Goal: Information Seeking & Learning: Learn about a topic

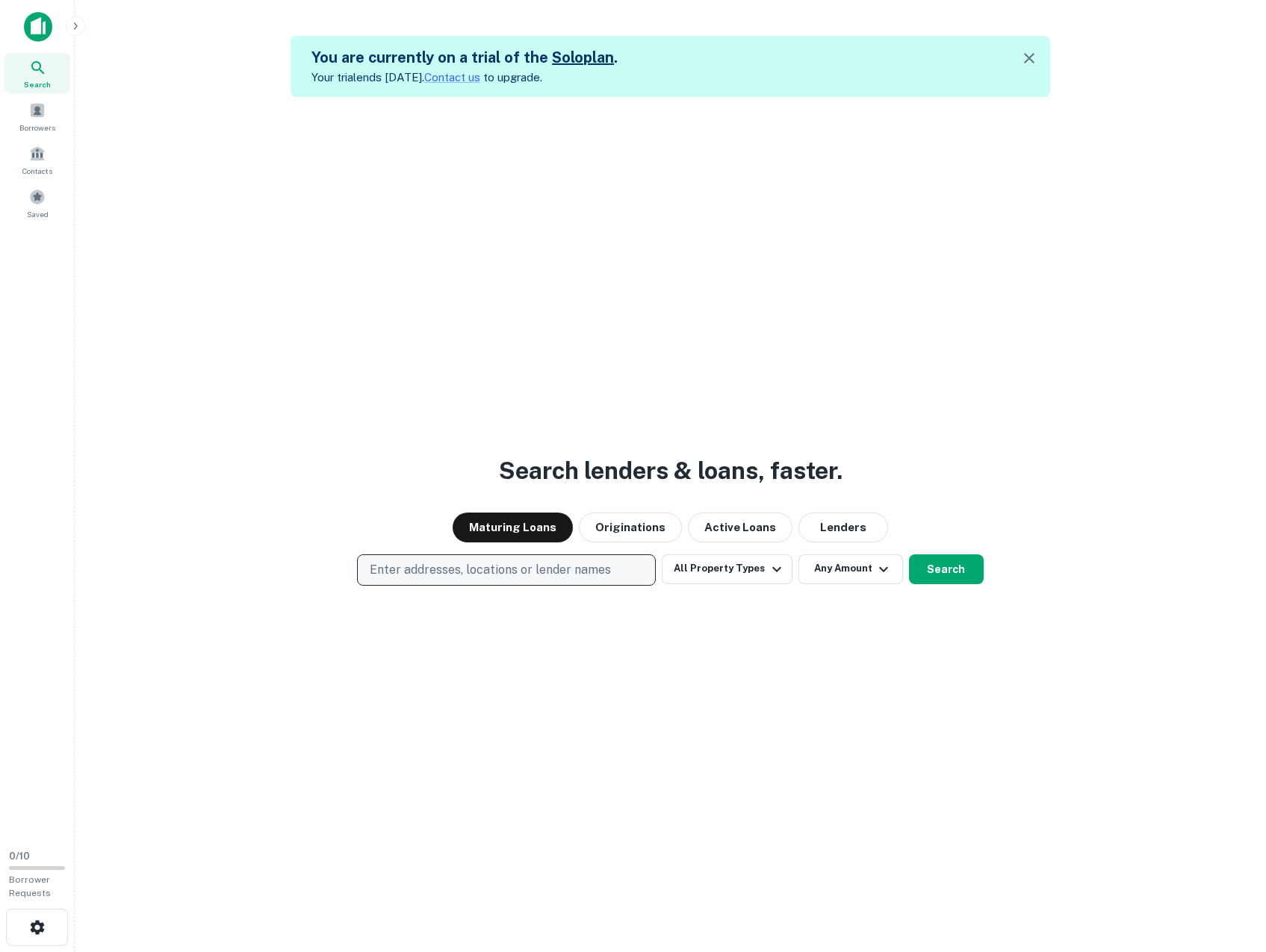
drag, startPoint x: 595, startPoint y: 572, endPoint x: 599, endPoint y: 583, distance: 11.7
click at [595, 577] on p "Enter addresses, locations or lender names" at bounding box center [490, 570] width 241 height 18
type input "**********"
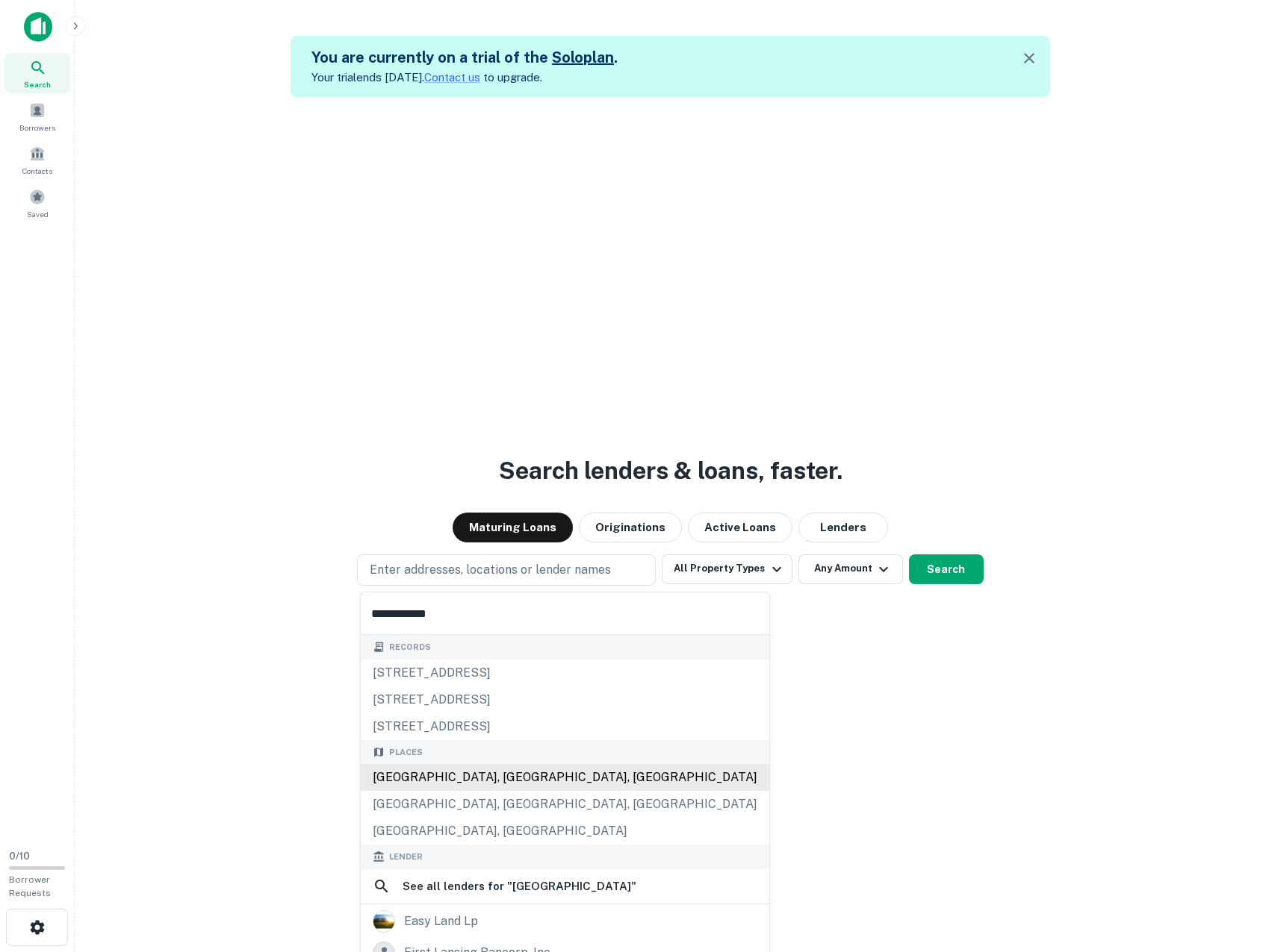
click at [531, 771] on div "[GEOGRAPHIC_DATA], [GEOGRAPHIC_DATA], [GEOGRAPHIC_DATA]" at bounding box center [565, 778] width 409 height 27
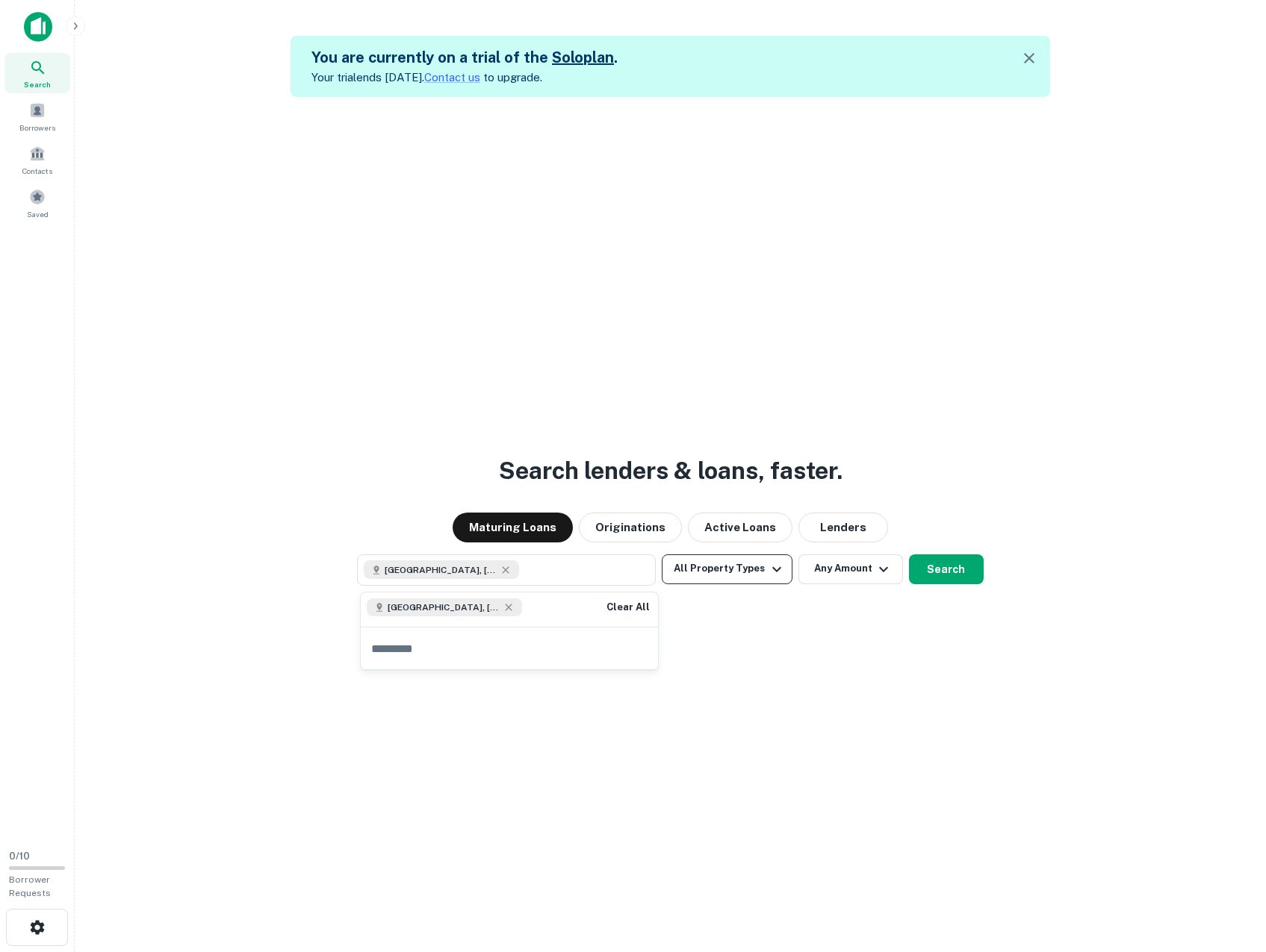
click at [764, 570] on button "All Property Types" at bounding box center [726, 570] width 130 height 30
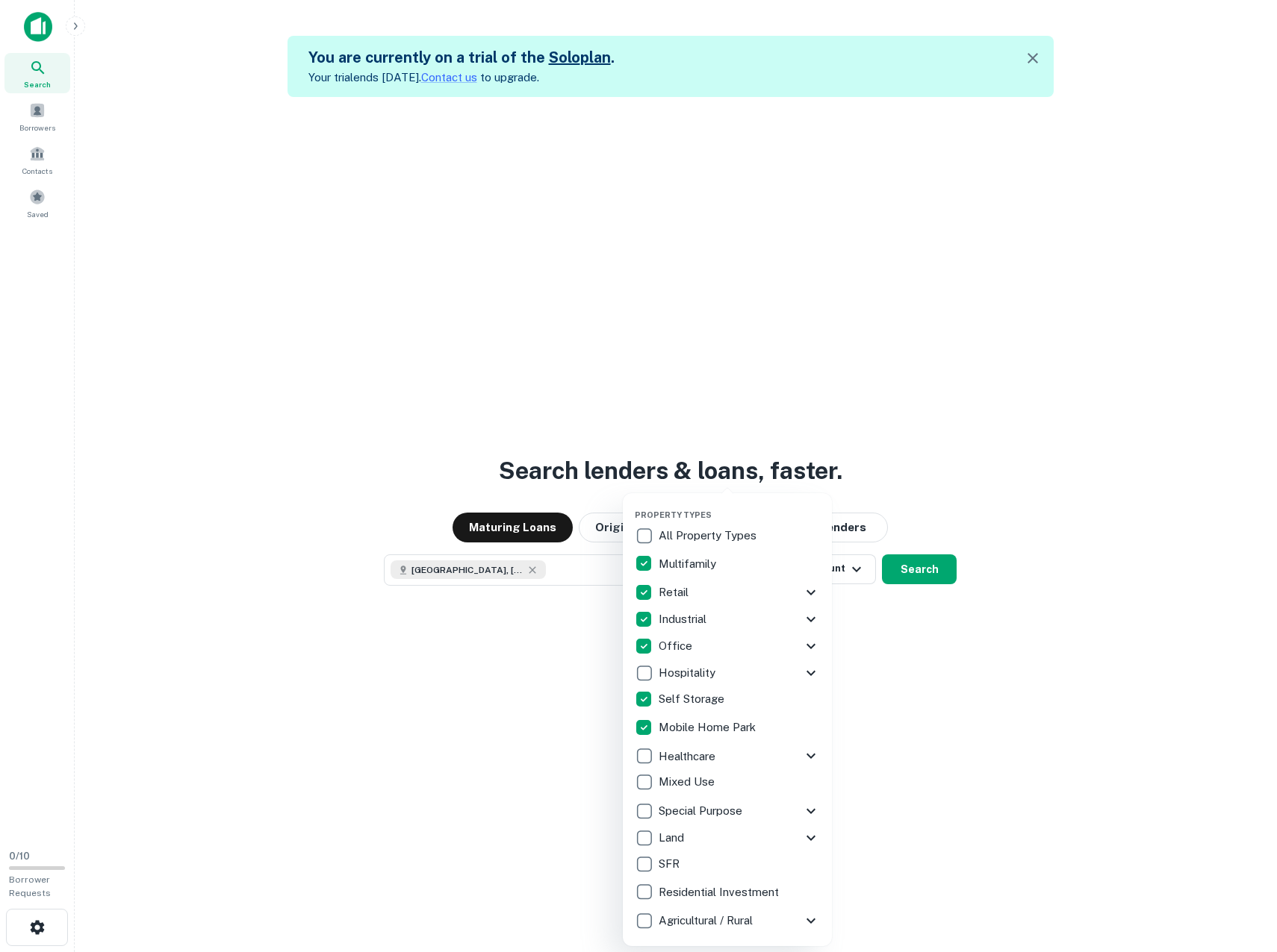
click at [878, 624] on div at bounding box center [638, 476] width 1277 height 952
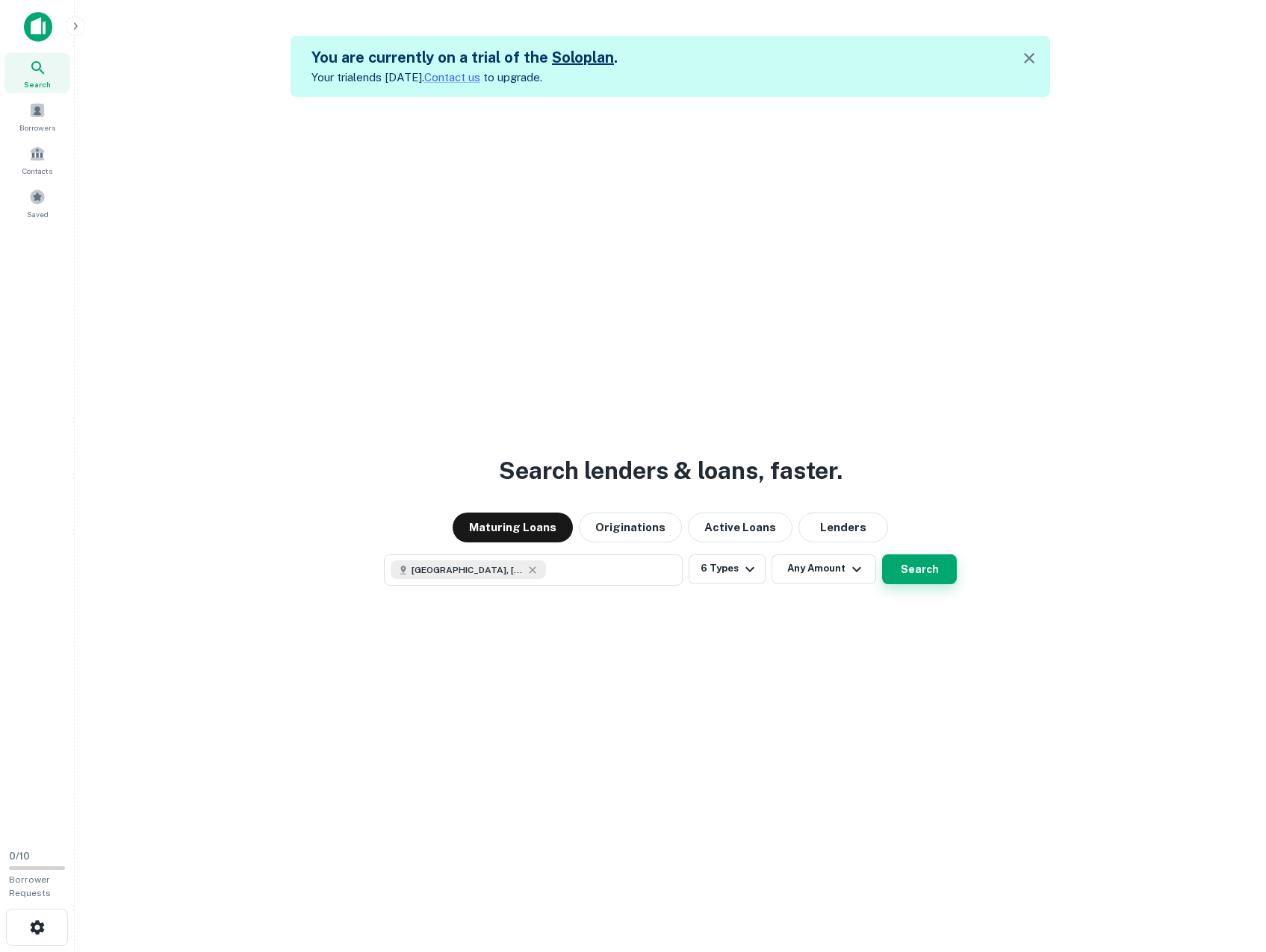
click at [938, 571] on button "Search" at bounding box center [919, 570] width 75 height 30
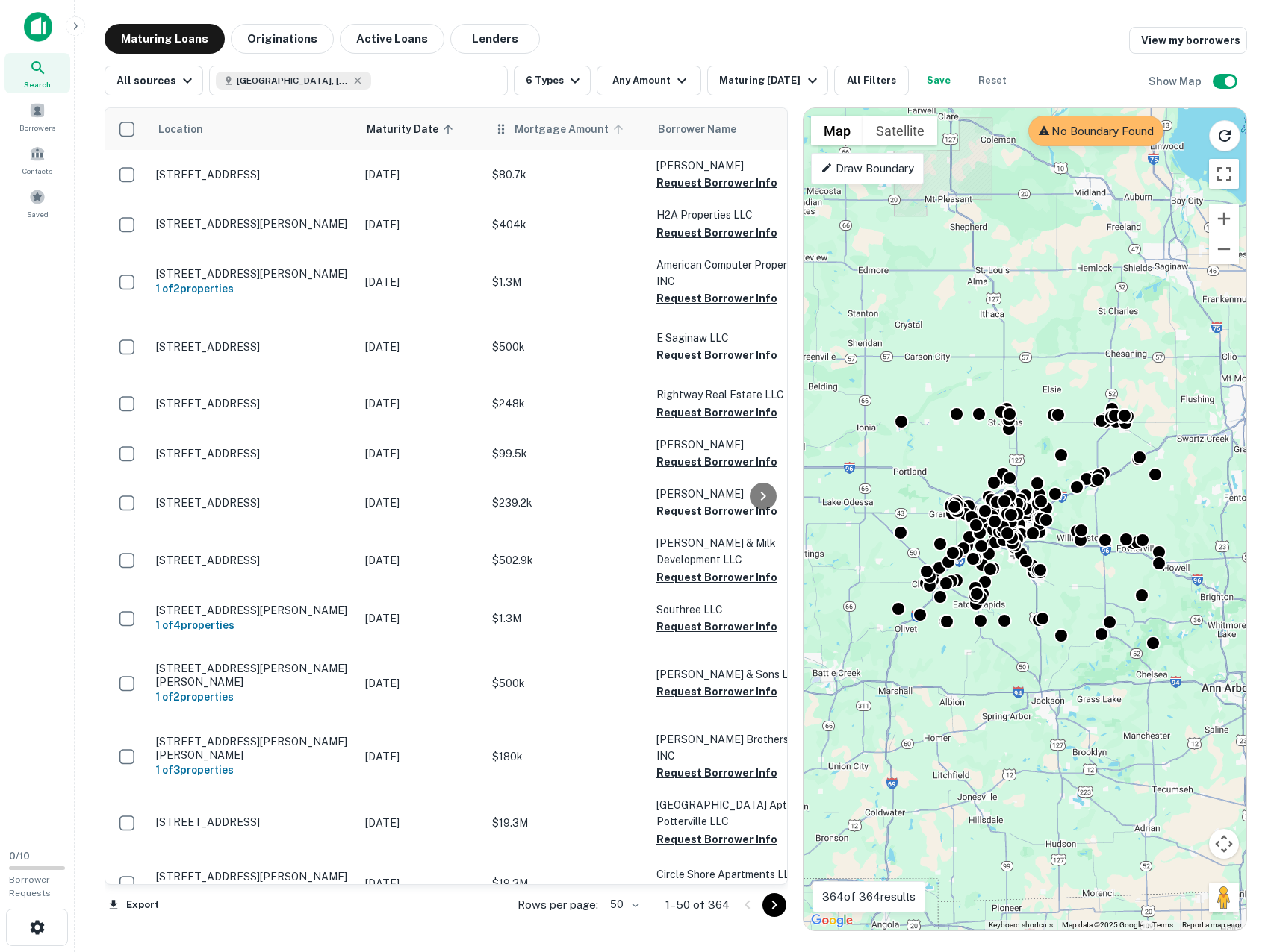
click at [525, 136] on span "Mortgage Amount" at bounding box center [571, 129] width 113 height 18
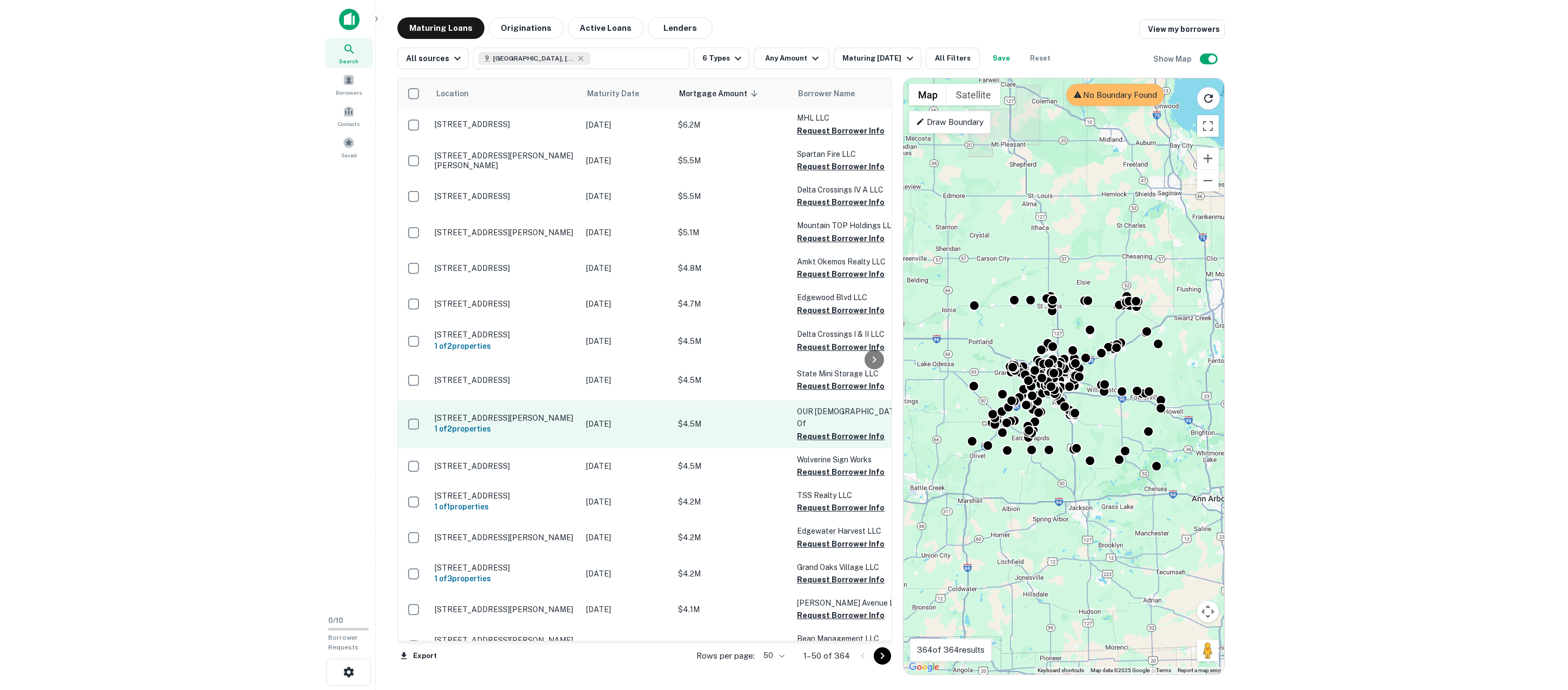
scroll to position [1136, 0]
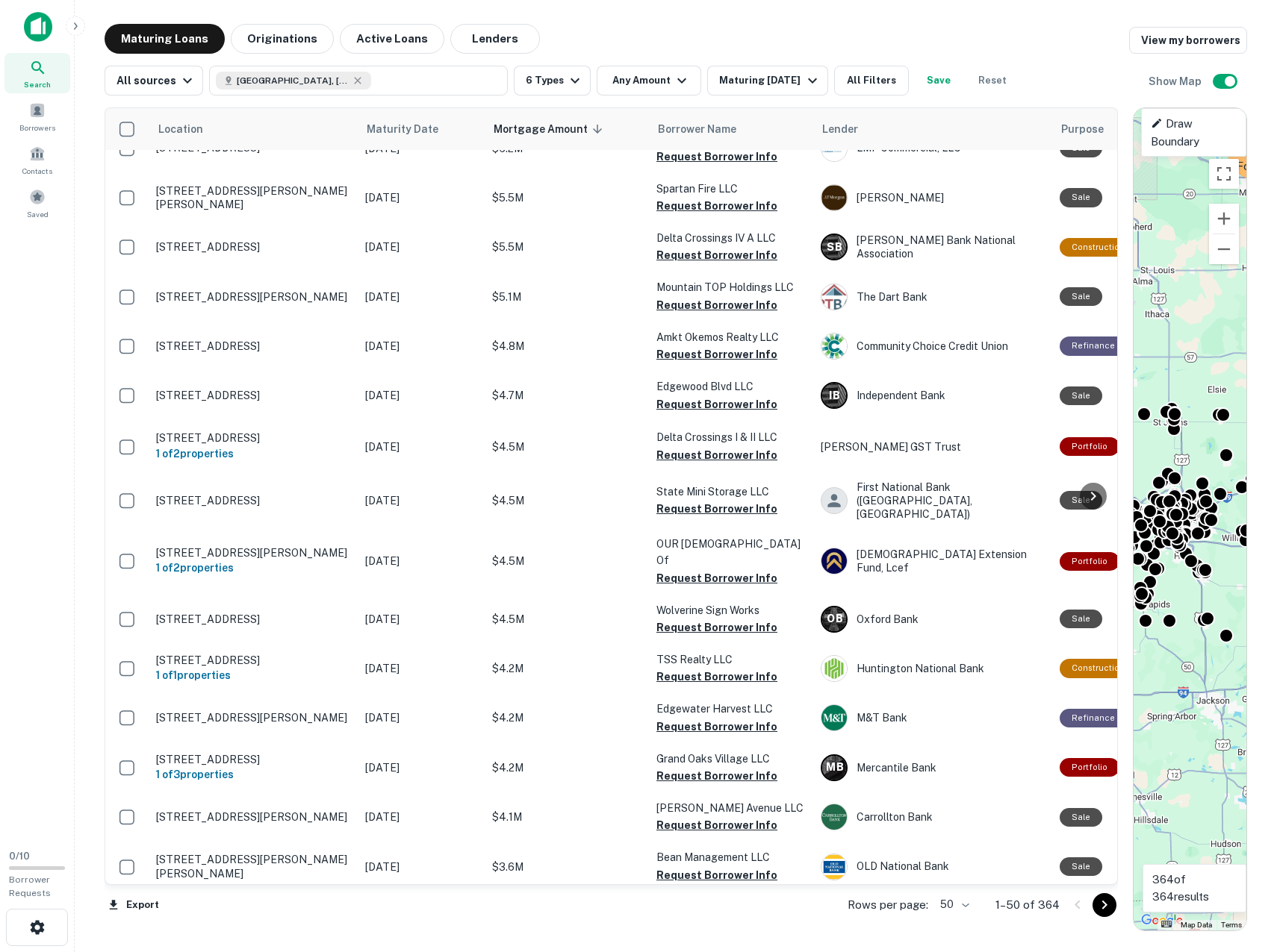
drag, startPoint x: 795, startPoint y: 576, endPoint x: 1174, endPoint y: 605, distance: 380.1
click at [1174, 605] on div "Location Maturity Date Mortgage Amount sorted descending Borrower Name Lender P…" at bounding box center [675, 513] width 1142 height 836
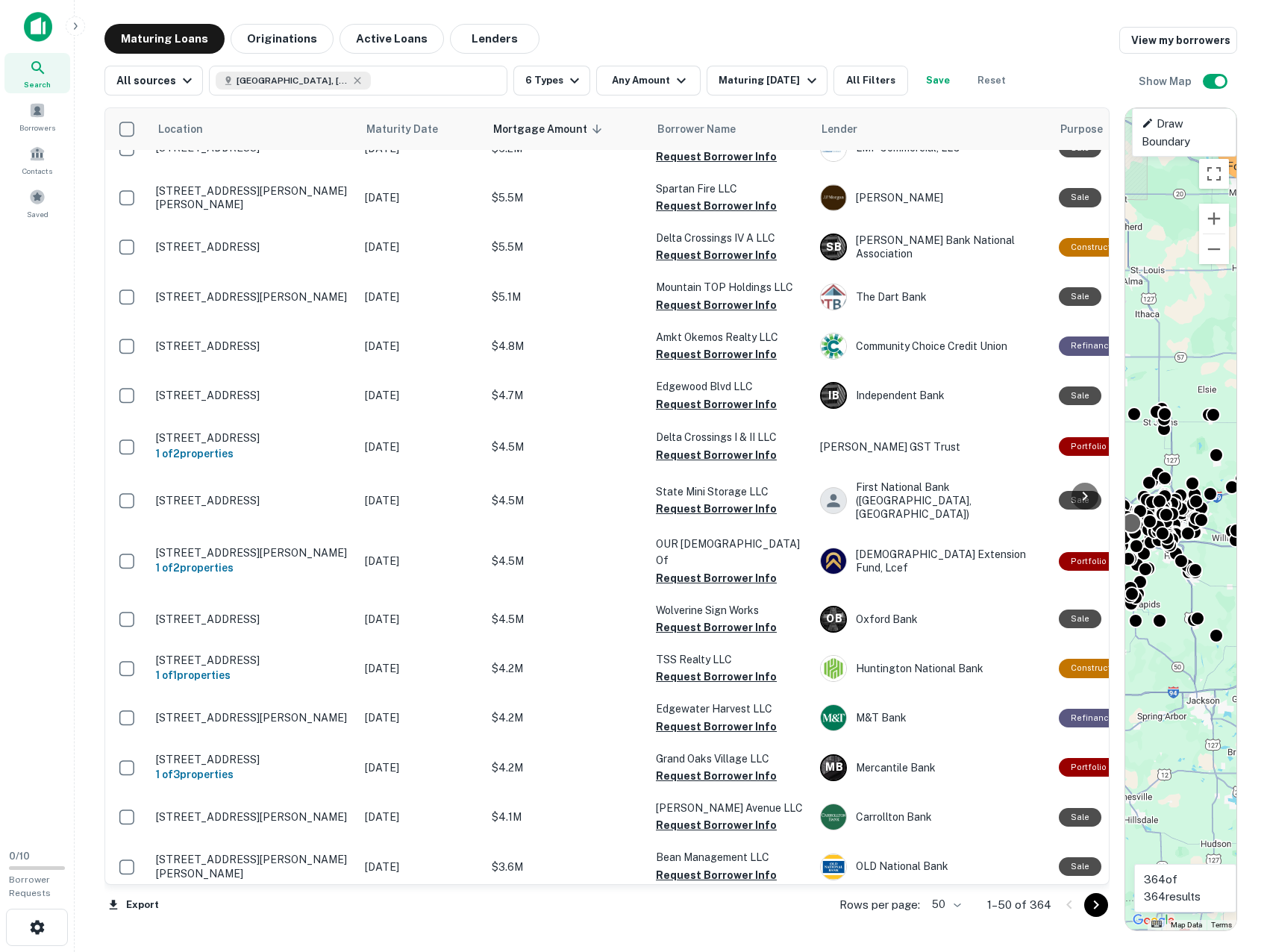
drag, startPoint x: 1119, startPoint y: 517, endPoint x: 1133, endPoint y: 531, distance: 19.8
click at [1133, 531] on div "Location Maturity Date Mortgage Amount sorted descending Borrower Name Lender P…" at bounding box center [670, 513] width 1133 height 836
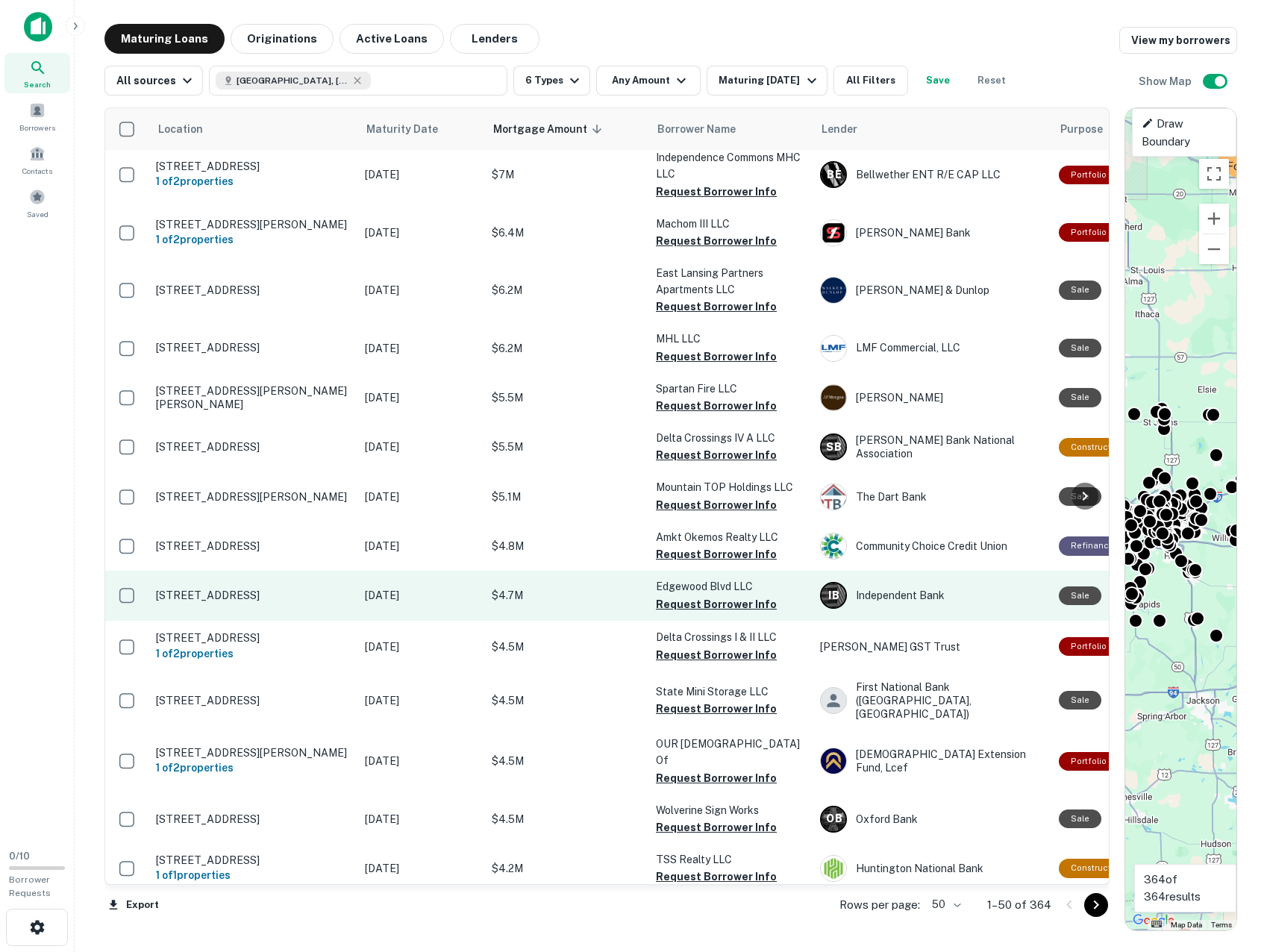
scroll to position [1346, 0]
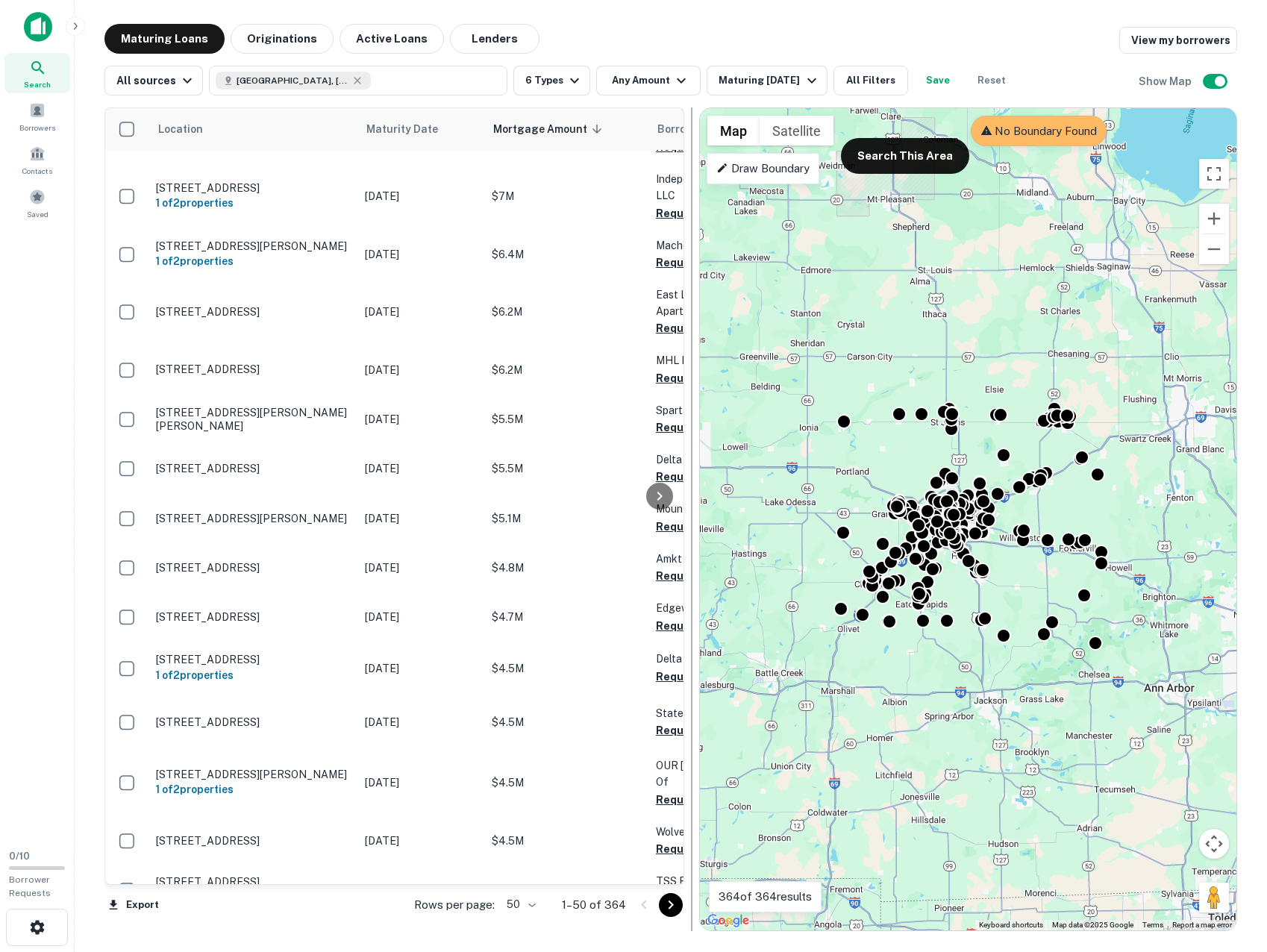
drag, startPoint x: 1117, startPoint y: 406, endPoint x: 690, endPoint y: 454, distance: 429.7
click at [691, 454] on div at bounding box center [692, 519] width 2 height 824
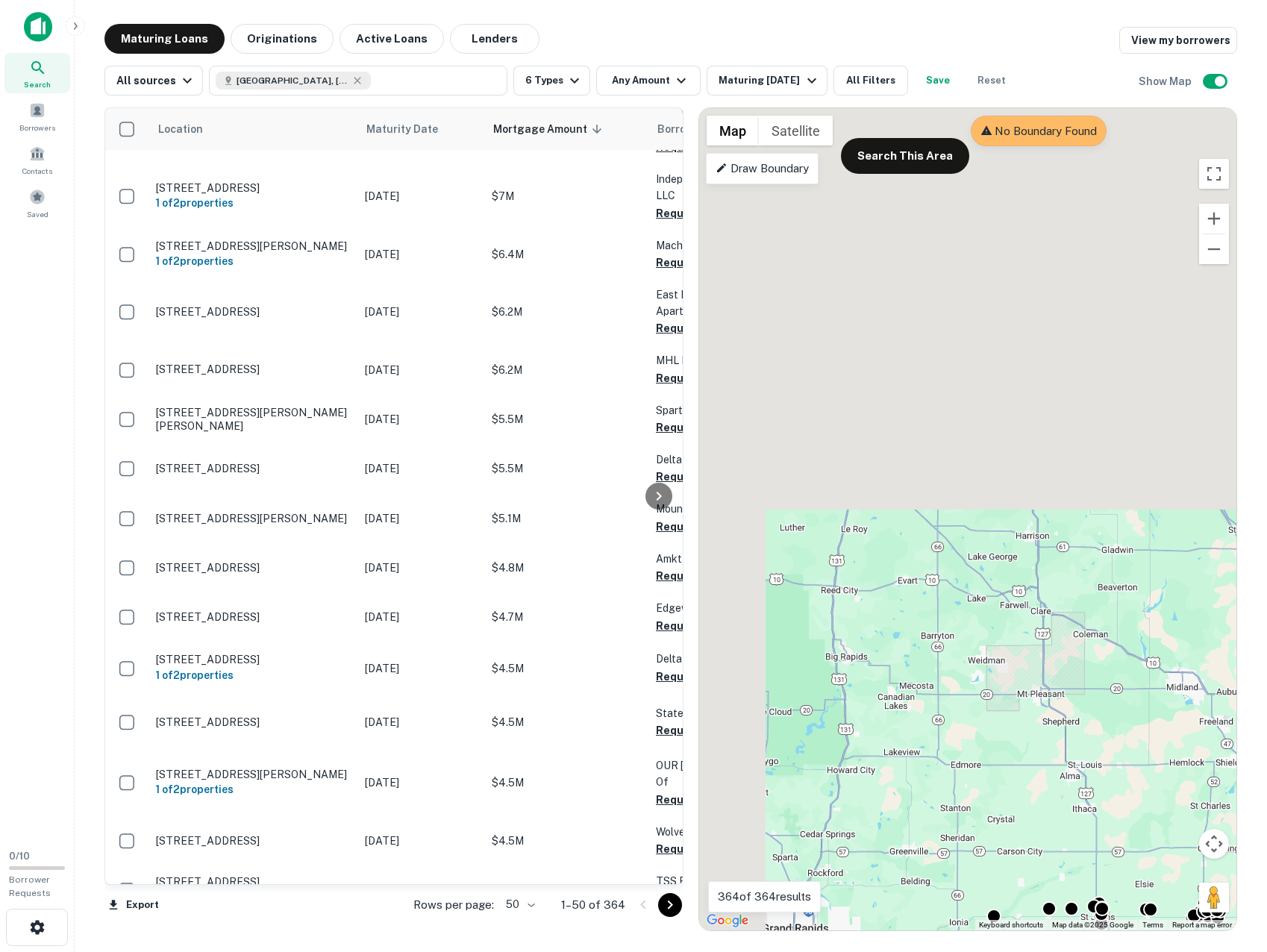
drag, startPoint x: 855, startPoint y: 264, endPoint x: 912, endPoint y: 590, distance: 330.9
click at [1011, 782] on div "To activate drag with keyboard, press Alt + Enter. Once in keyboard drag state,…" at bounding box center [968, 519] width 538 height 823
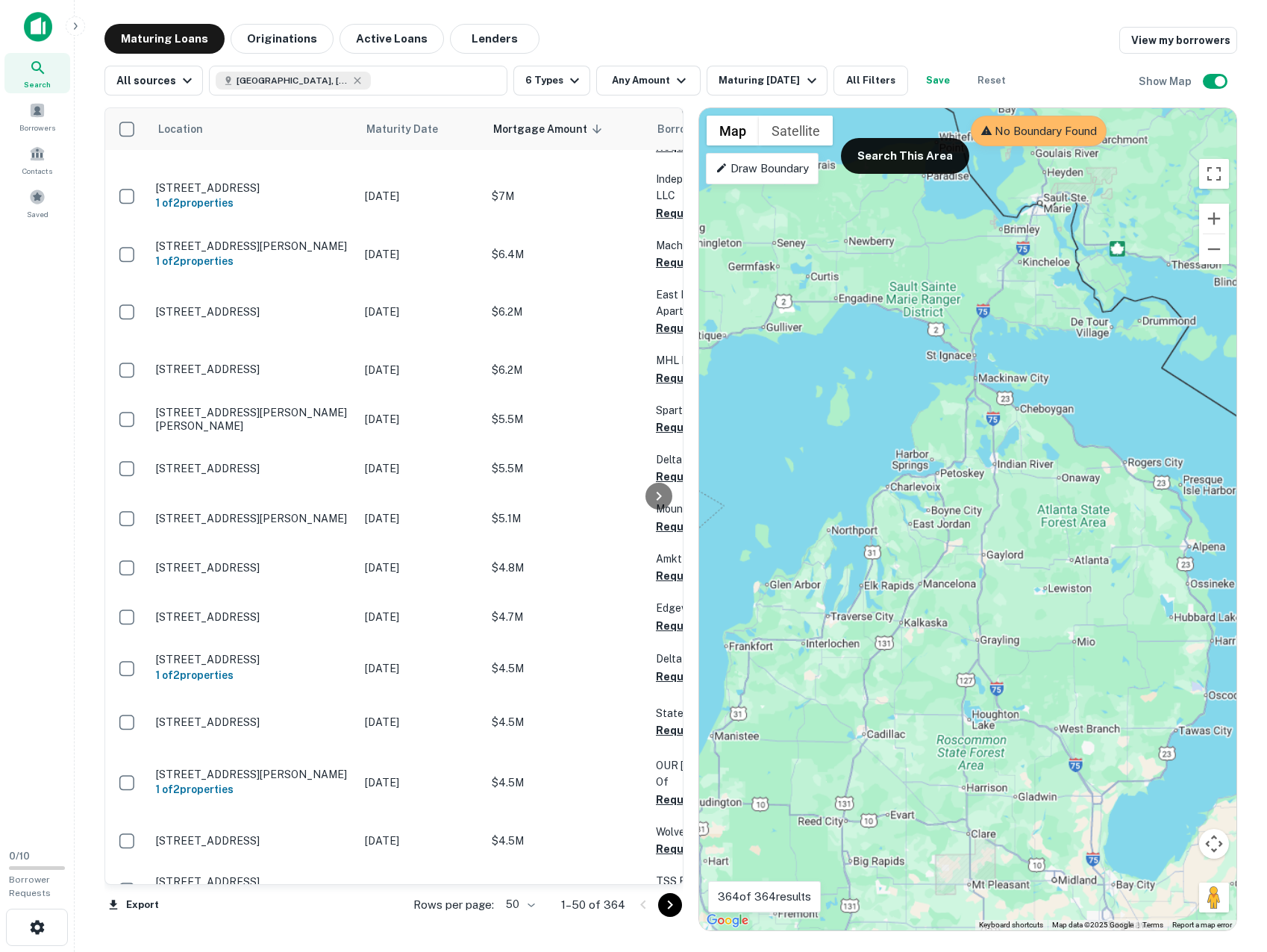
drag, startPoint x: 892, startPoint y: 494, endPoint x: 869, endPoint y: 716, distance: 223.2
click at [871, 727] on div "To activate drag with keyboard, press Alt + Enter. Once in keyboard drag state,…" at bounding box center [968, 519] width 538 height 823
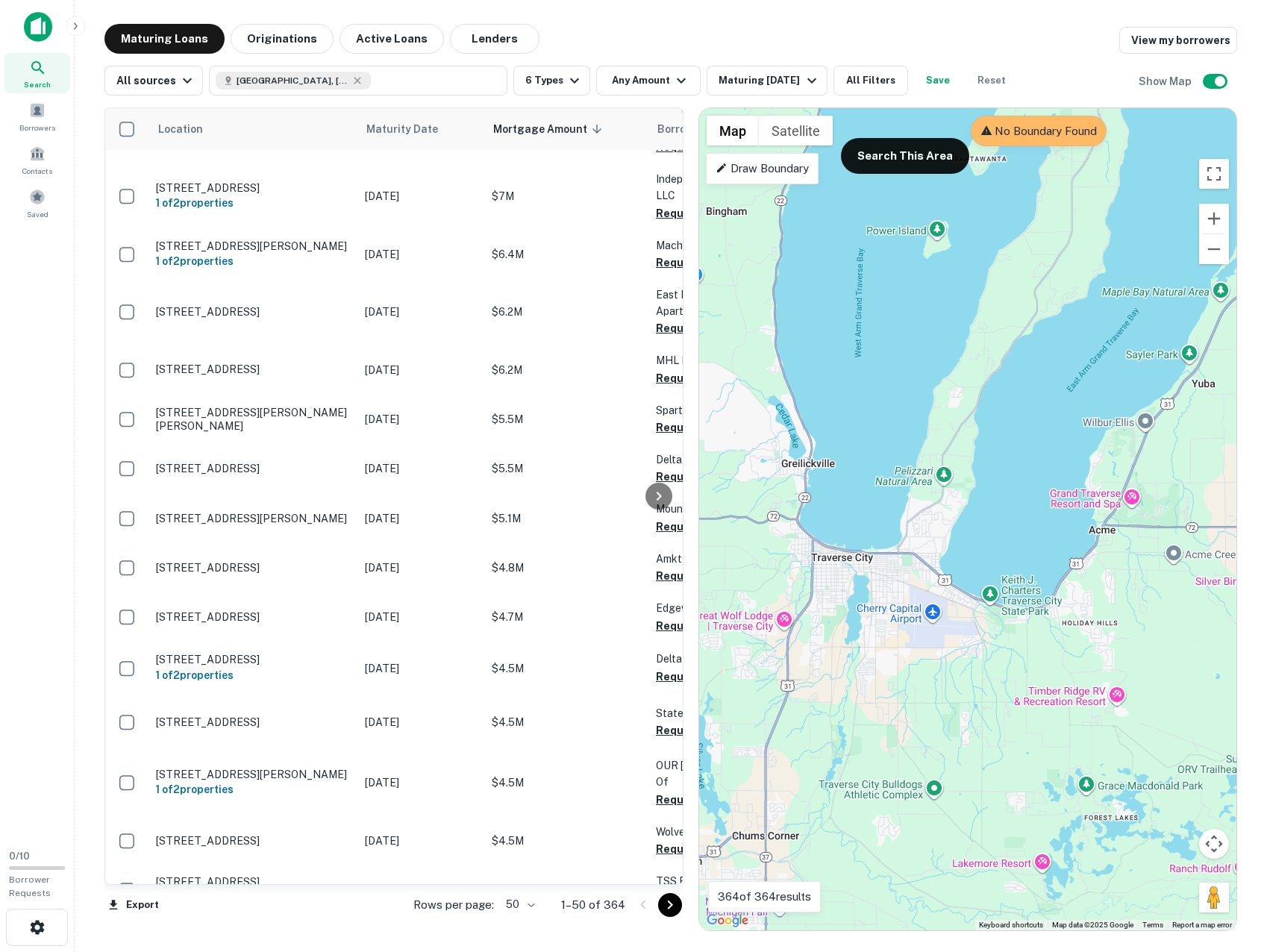
drag, startPoint x: 796, startPoint y: 597, endPoint x: 868, endPoint y: 611, distance: 73.3
click at [868, 611] on div "To activate drag with keyboard, press Alt + Enter. Once in keyboard drag state,…" at bounding box center [968, 519] width 538 height 823
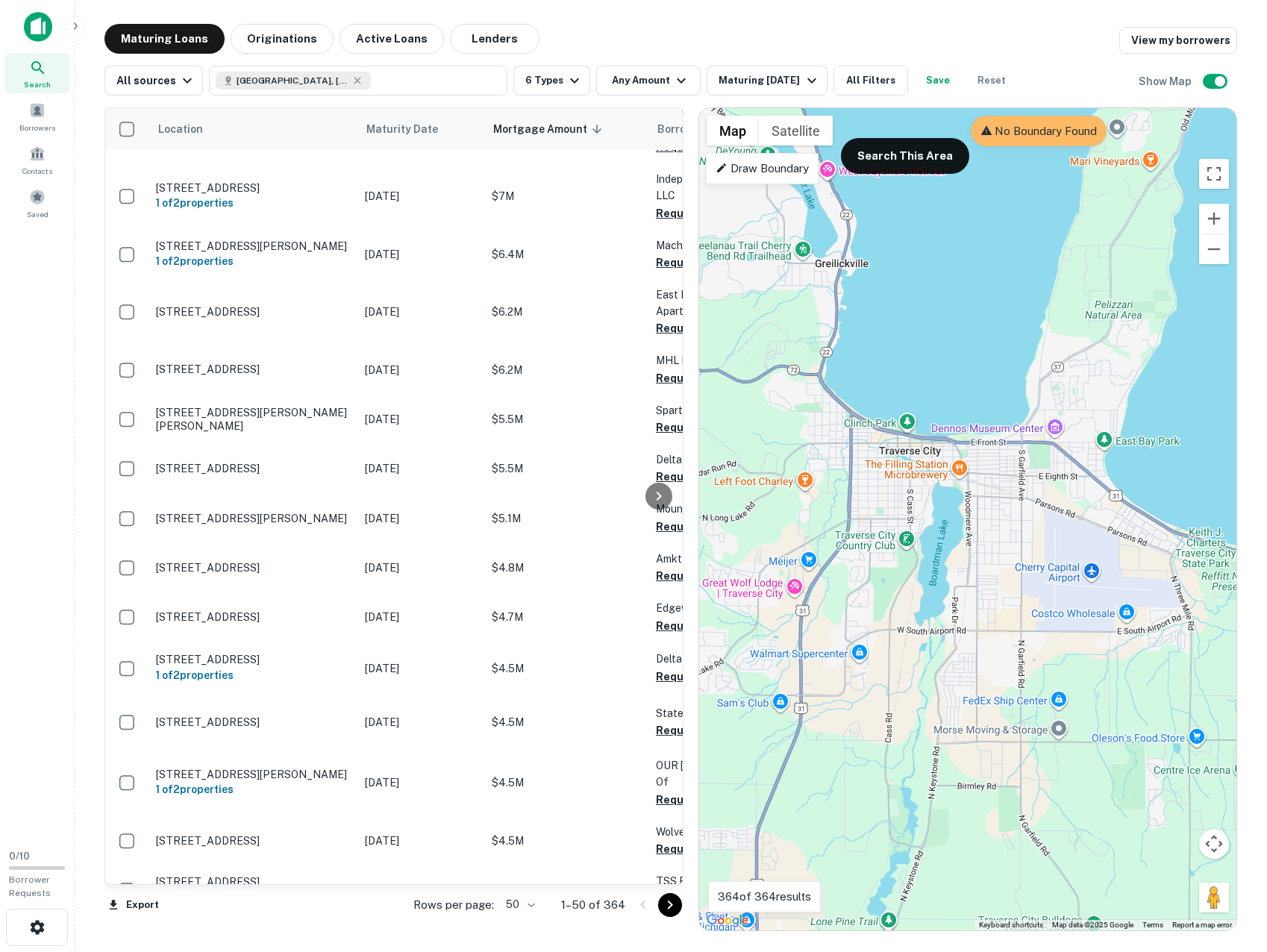
drag, startPoint x: 891, startPoint y: 677, endPoint x: 938, endPoint y: 597, distance: 92.8
click at [938, 597] on div "To activate drag with keyboard, press Alt + Enter. Once in keyboard drag state,…" at bounding box center [968, 519] width 538 height 823
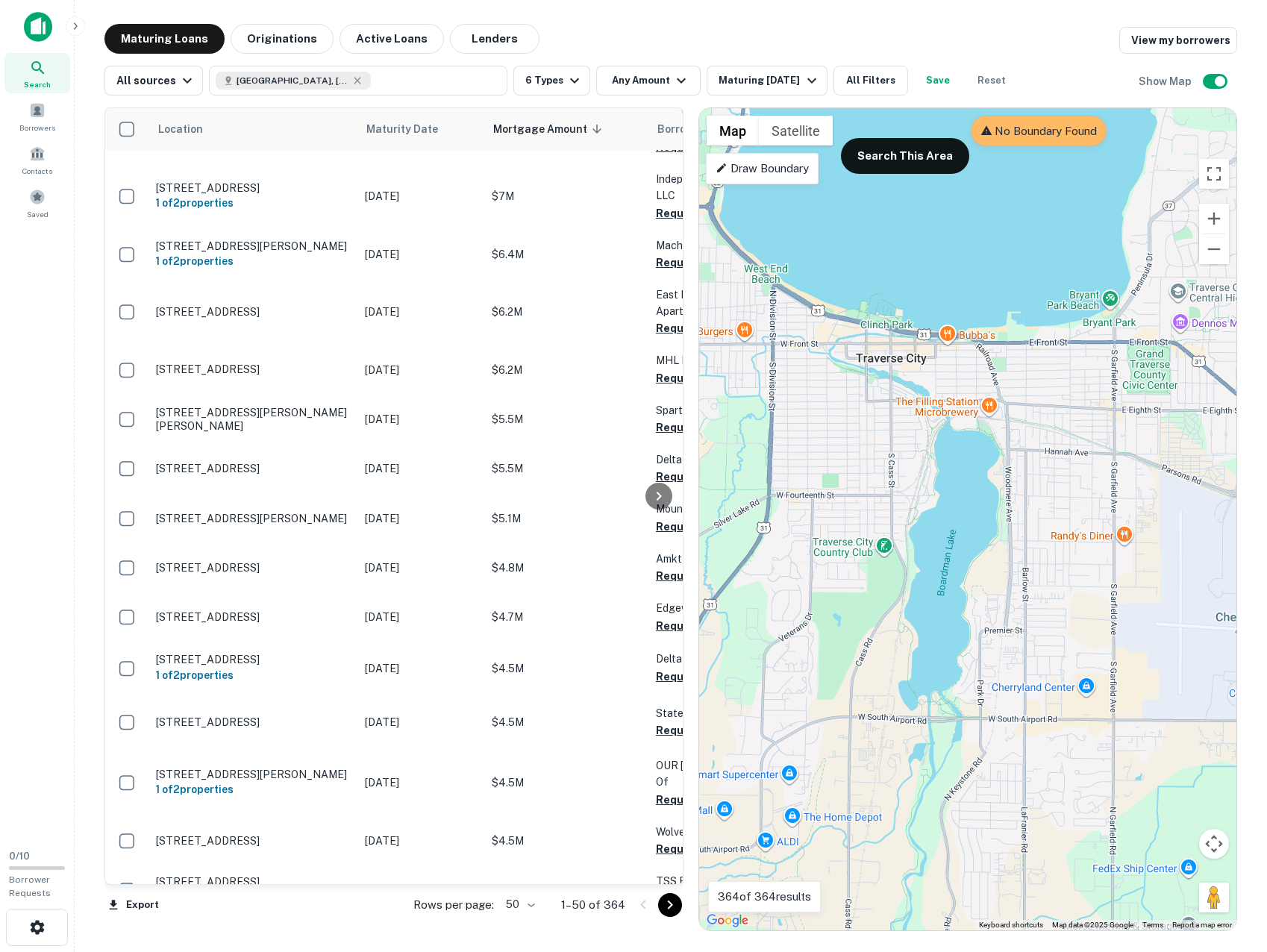
drag, startPoint x: 985, startPoint y: 629, endPoint x: 986, endPoint y: 562, distance: 67.0
click at [986, 562] on div "To activate drag with keyboard, press Alt + Enter. Once in keyboard drag state,…" at bounding box center [968, 519] width 538 height 823
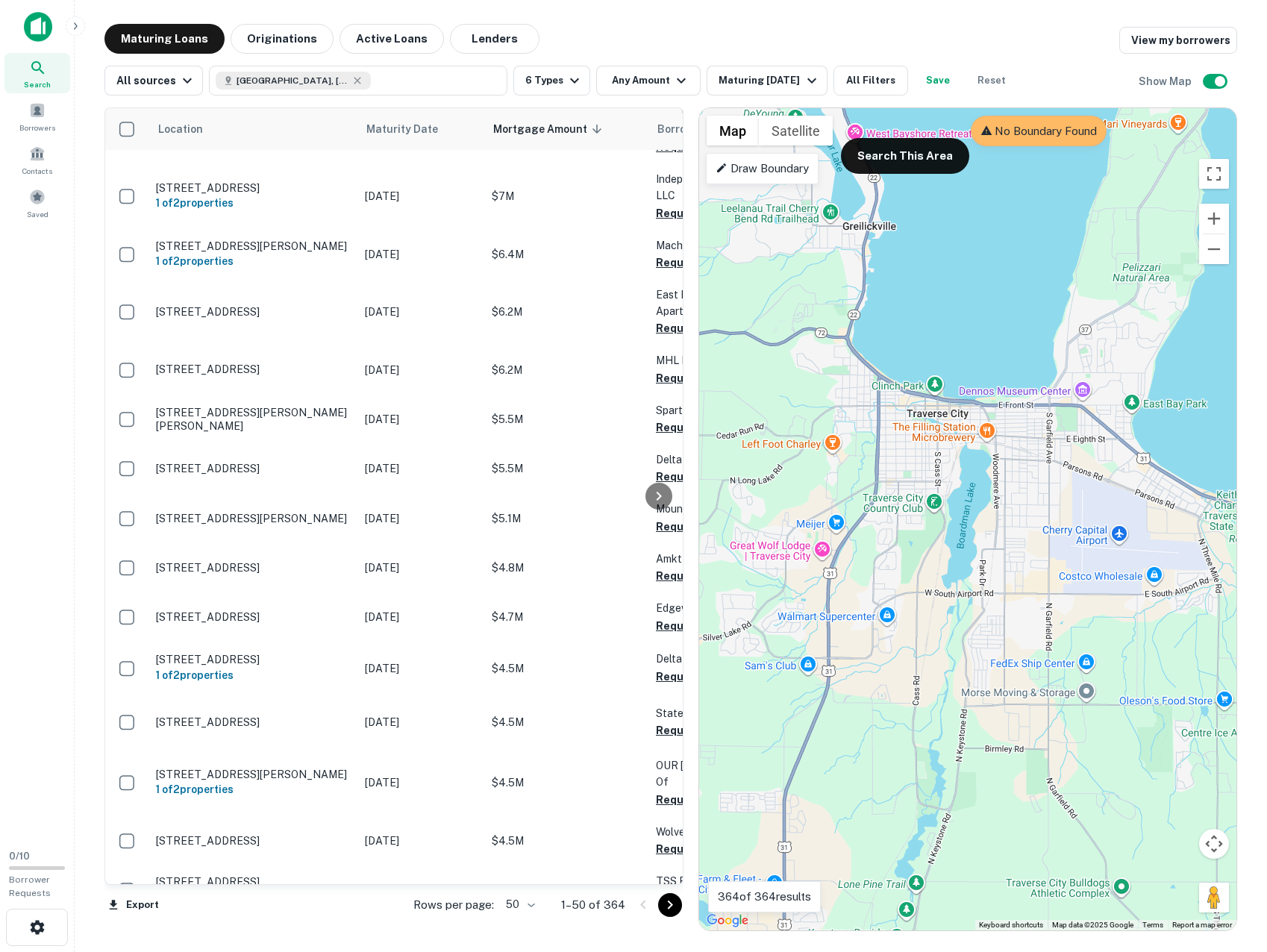
drag, startPoint x: 1002, startPoint y: 660, endPoint x: 987, endPoint y: 613, distance: 49.3
click at [987, 613] on div "To activate drag with keyboard, press Alt + Enter. Once in keyboard drag state,…" at bounding box center [968, 519] width 538 height 823
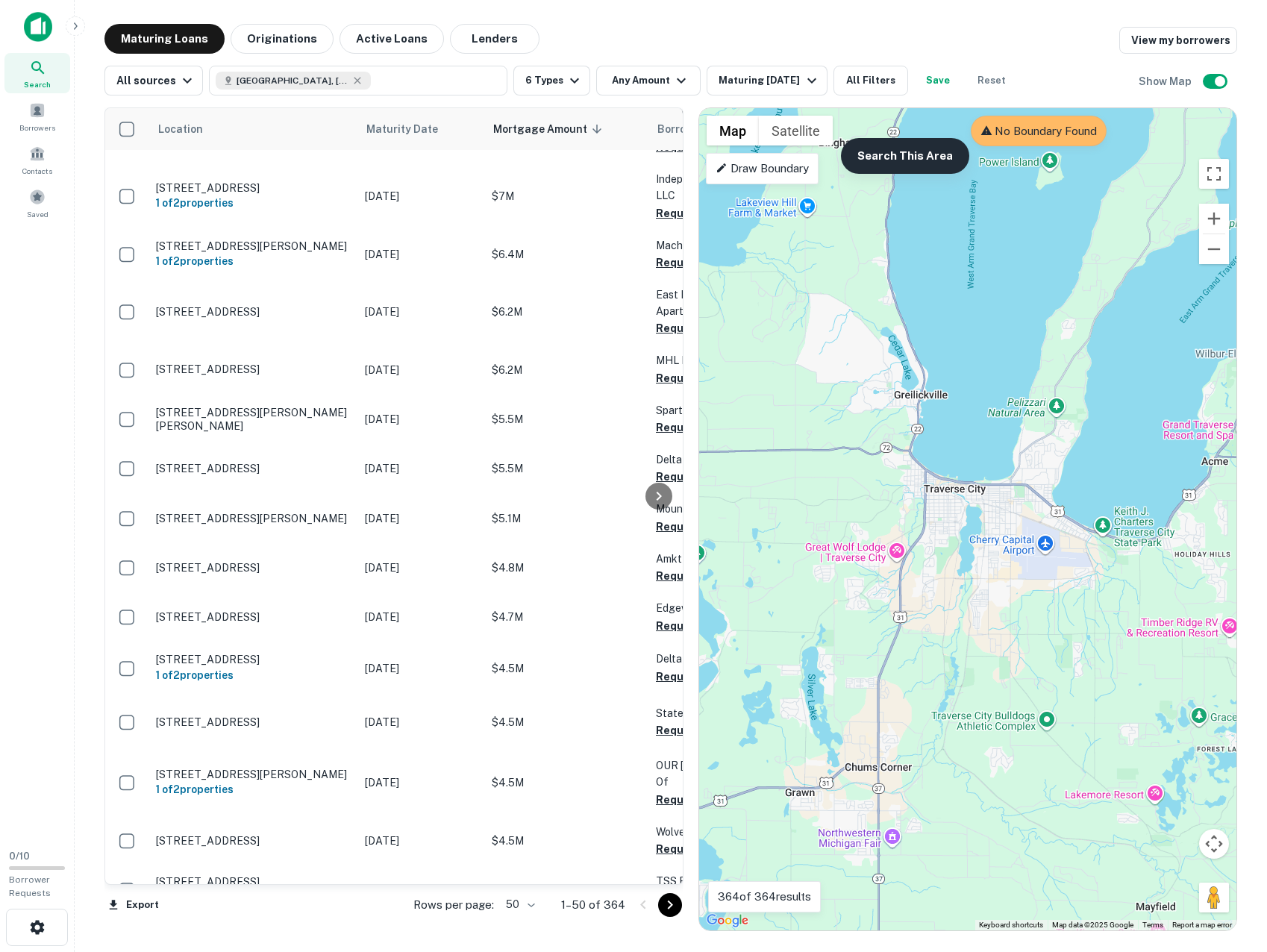
click at [943, 162] on button "Search This Area" at bounding box center [905, 155] width 129 height 36
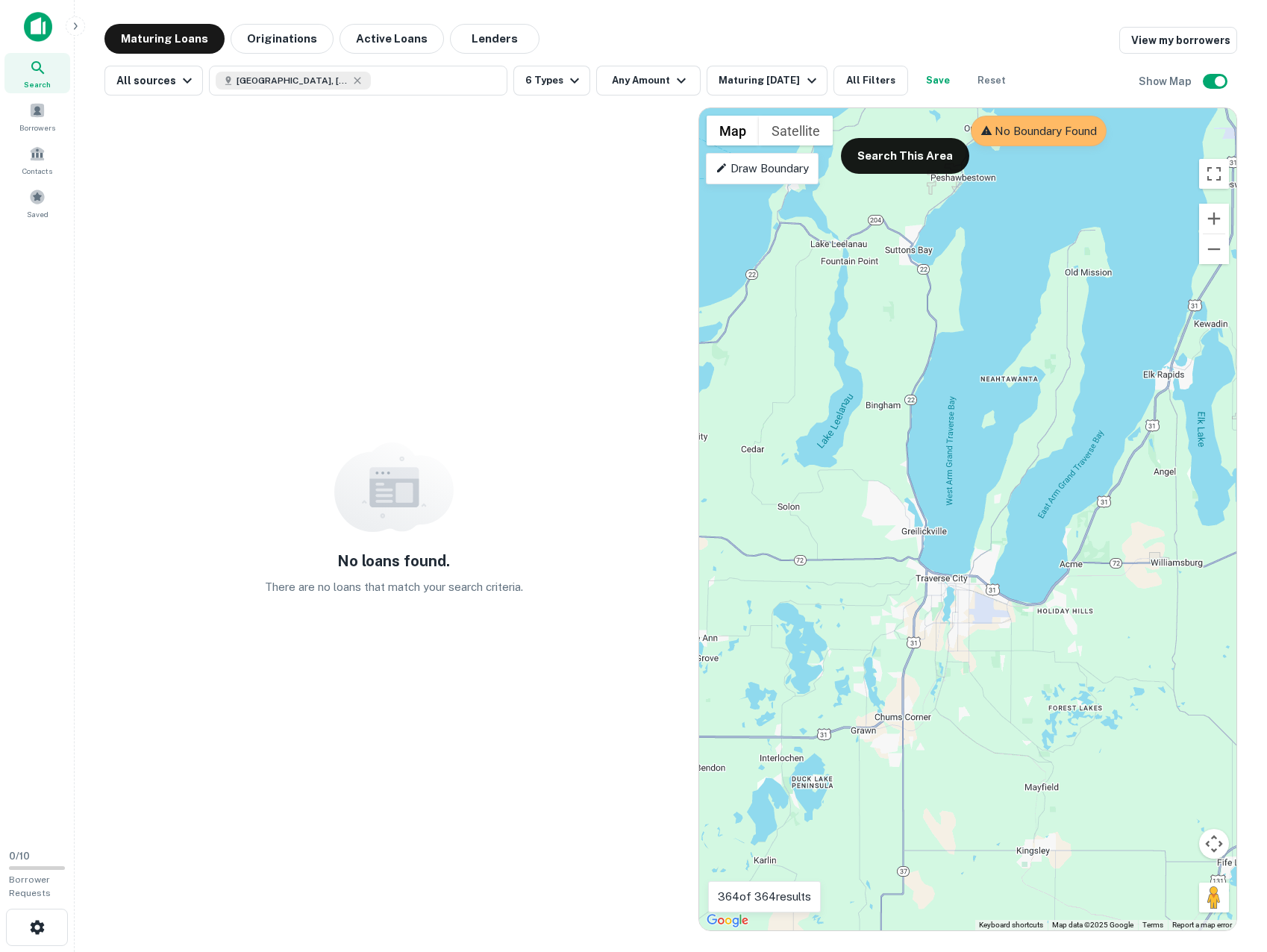
drag, startPoint x: 909, startPoint y: 686, endPoint x: 961, endPoint y: 635, distance: 72.8
click at [961, 635] on div "To activate drag with keyboard, press Alt + Enter. Once in keyboard drag state,…" at bounding box center [968, 519] width 538 height 823
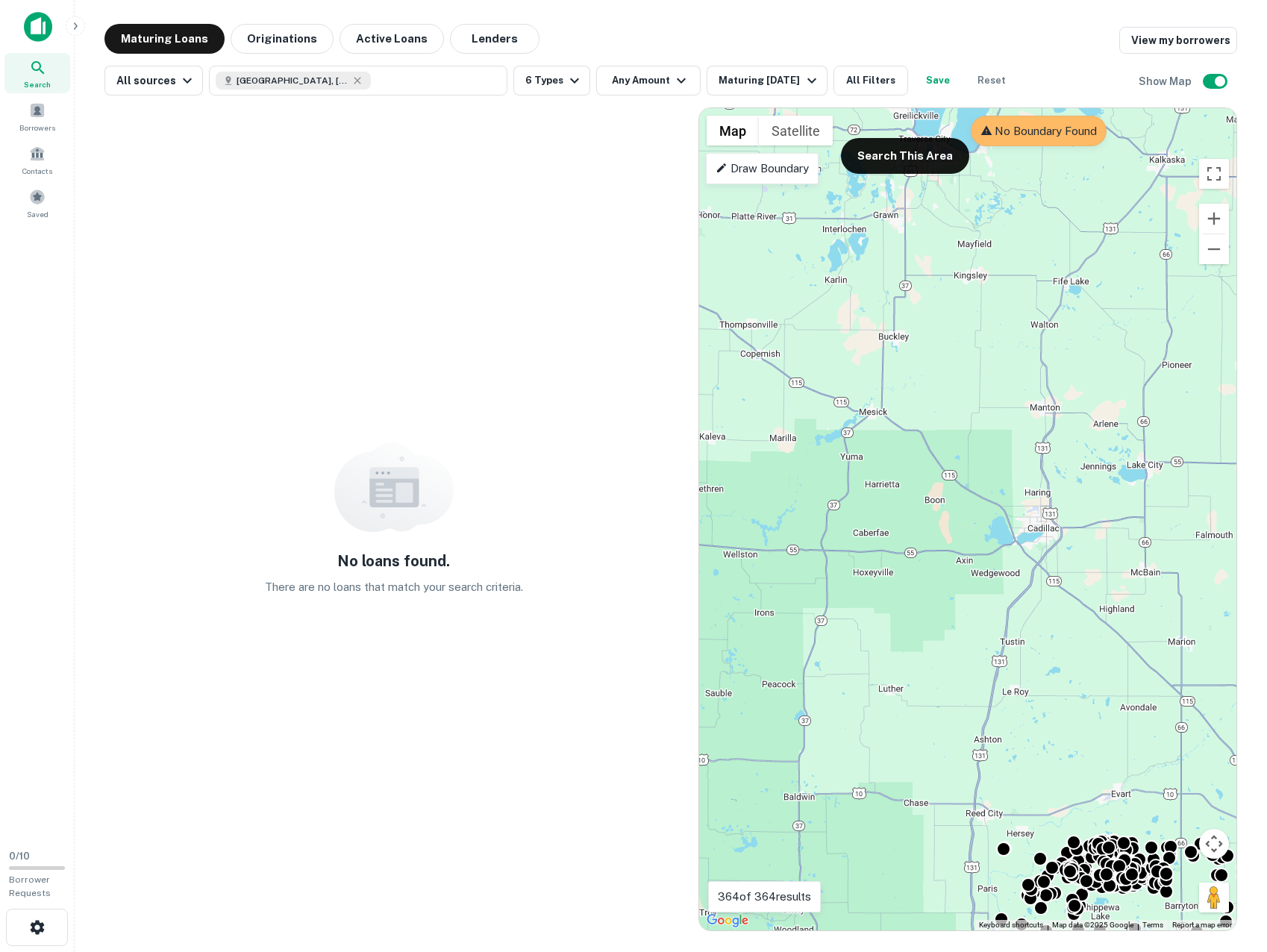
drag, startPoint x: 891, startPoint y: 733, endPoint x: 856, endPoint y: 230, distance: 504.2
click at [860, 249] on div "To activate drag with keyboard, press Alt + Enter. Once in keyboard drag state,…" at bounding box center [968, 519] width 538 height 823
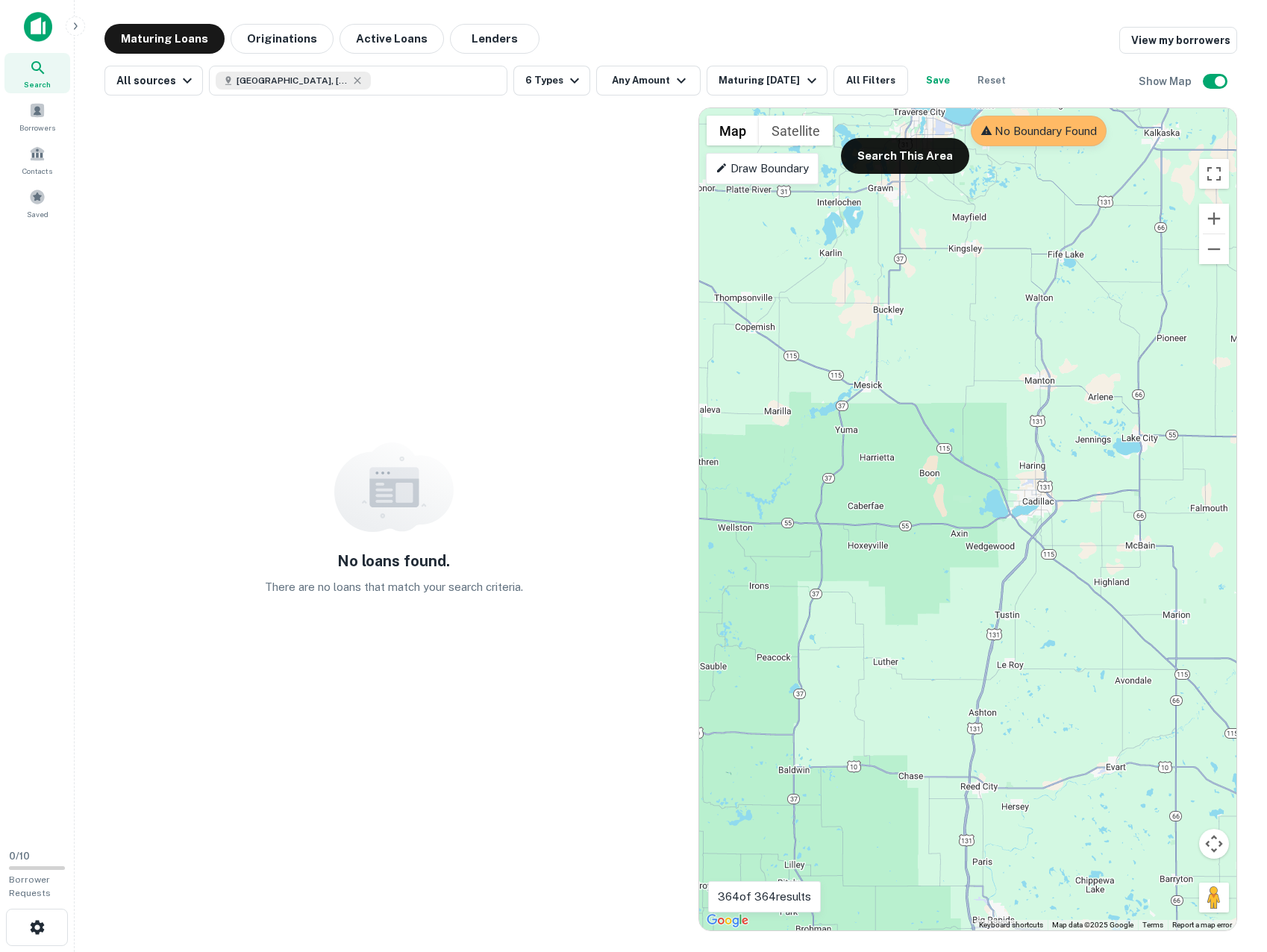
click at [891, 489] on div "To activate drag with keyboard, press Alt + Enter. Once in keyboard drag state,…" at bounding box center [968, 519] width 538 height 823
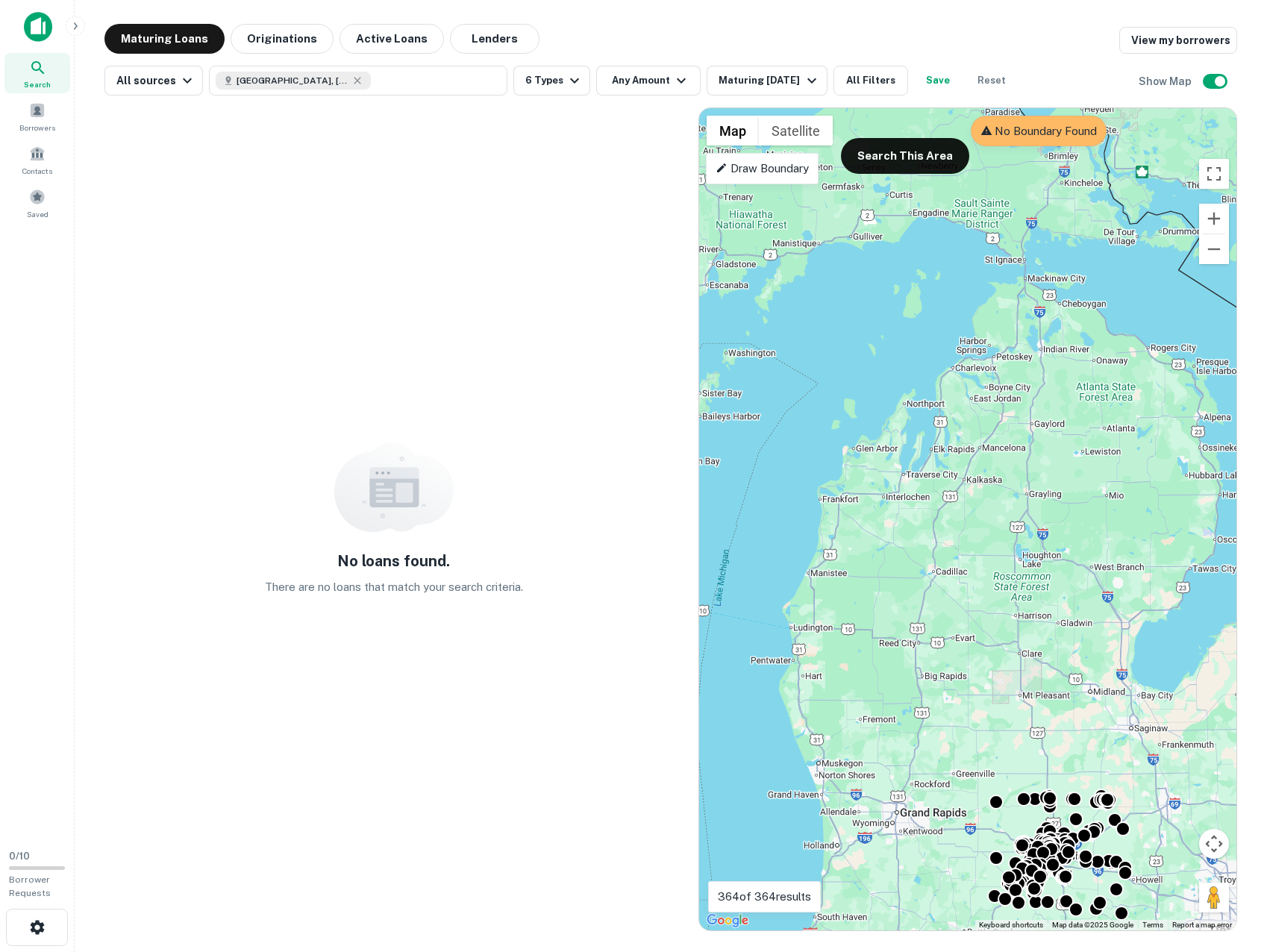
drag, startPoint x: 895, startPoint y: 516, endPoint x: 910, endPoint y: 656, distance: 140.8
click at [910, 660] on div "To activate drag with keyboard, press Alt + Enter. Once in keyboard drag state,…" at bounding box center [968, 519] width 538 height 823
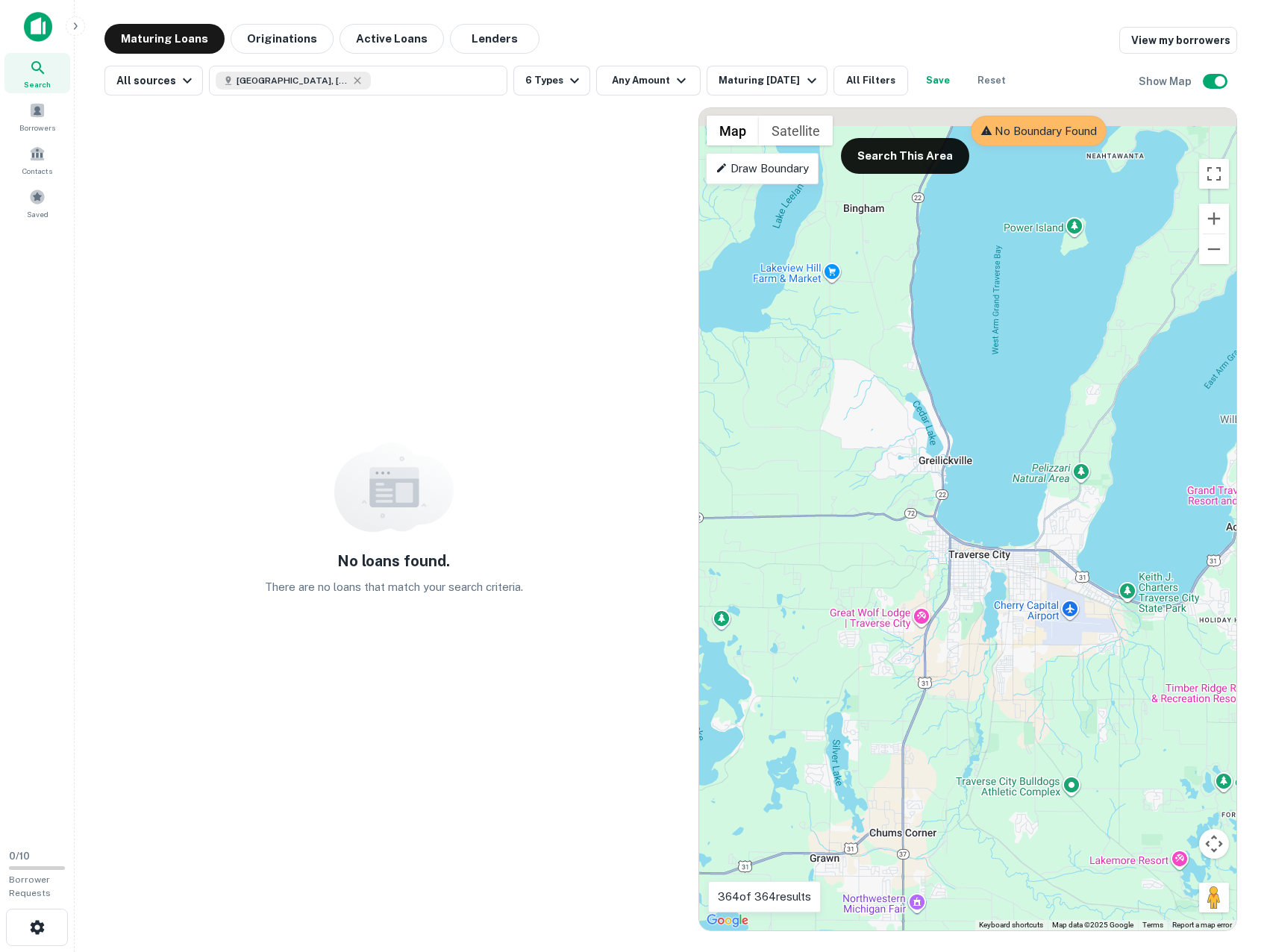
drag, startPoint x: 875, startPoint y: 604, endPoint x: 1017, endPoint y: 670, distance: 156.6
click at [1017, 670] on div "To activate drag with keyboard, press Alt + Enter. Once in keyboard drag state,…" at bounding box center [968, 519] width 538 height 823
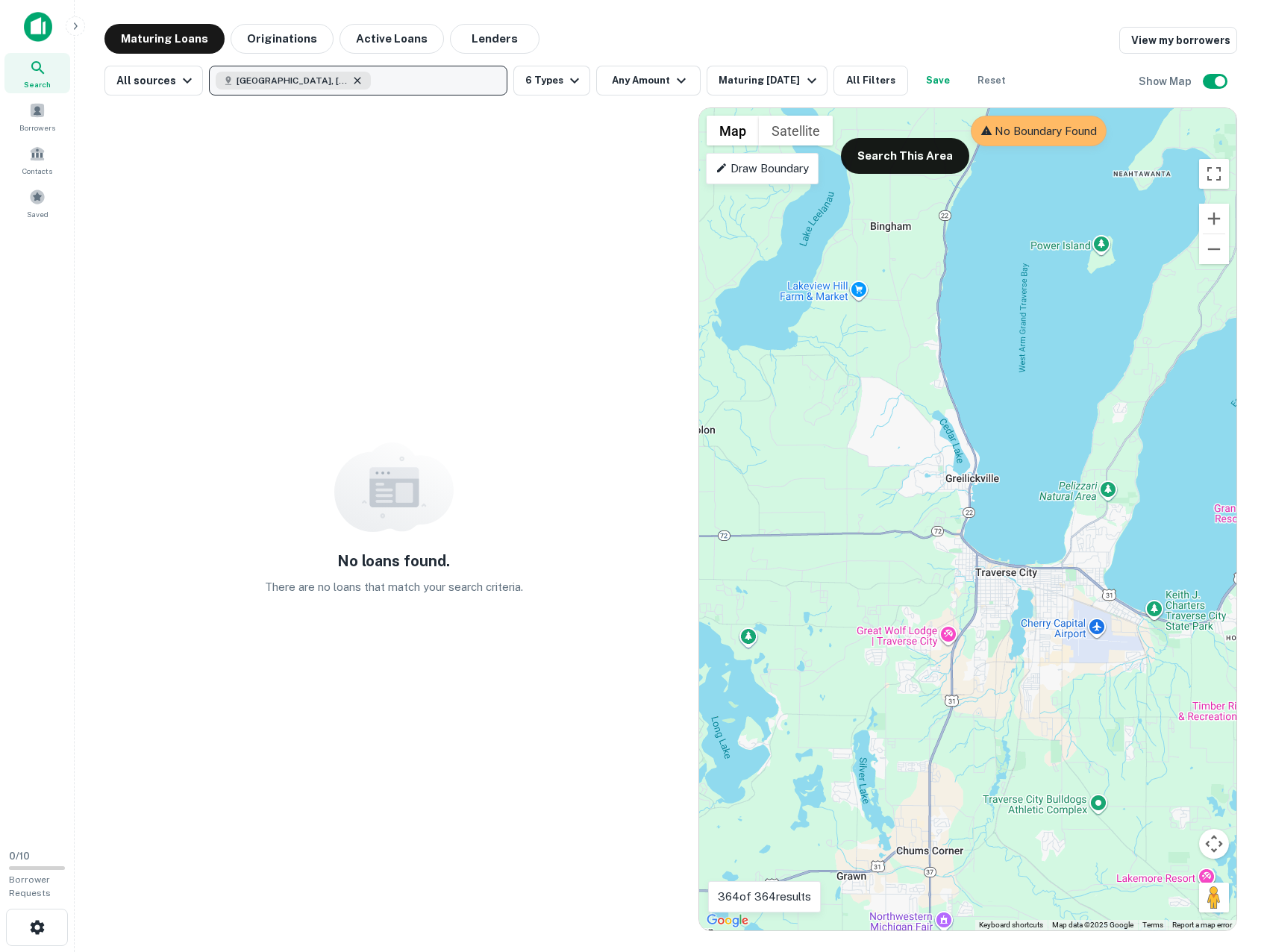
click at [351, 79] on icon "button" at bounding box center [357, 81] width 12 height 12
type input "**********"
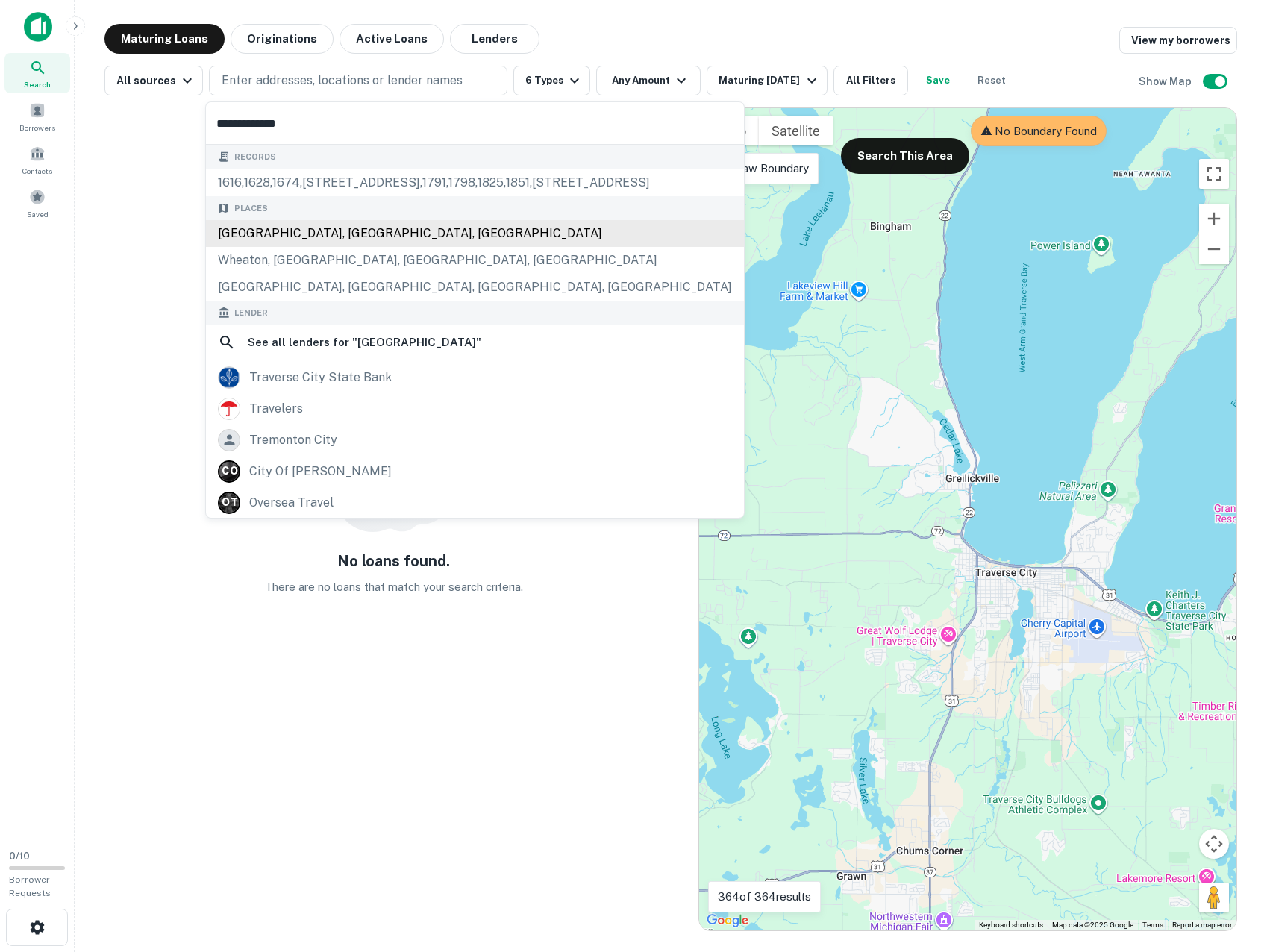
click at [371, 225] on div "[GEOGRAPHIC_DATA], [GEOGRAPHIC_DATA], [GEOGRAPHIC_DATA]" at bounding box center [475, 234] width 538 height 27
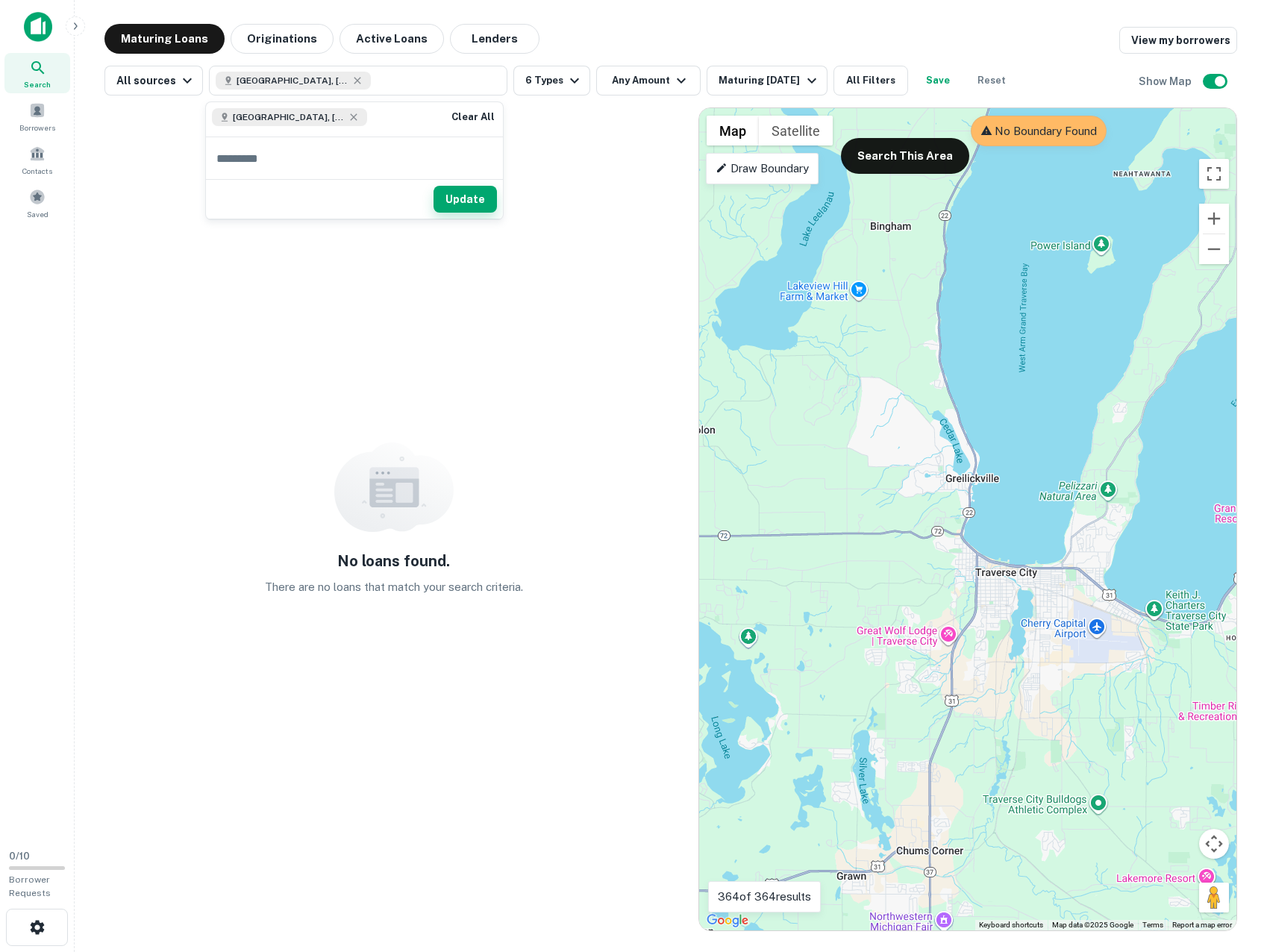
click at [453, 198] on button "Update" at bounding box center [465, 199] width 64 height 27
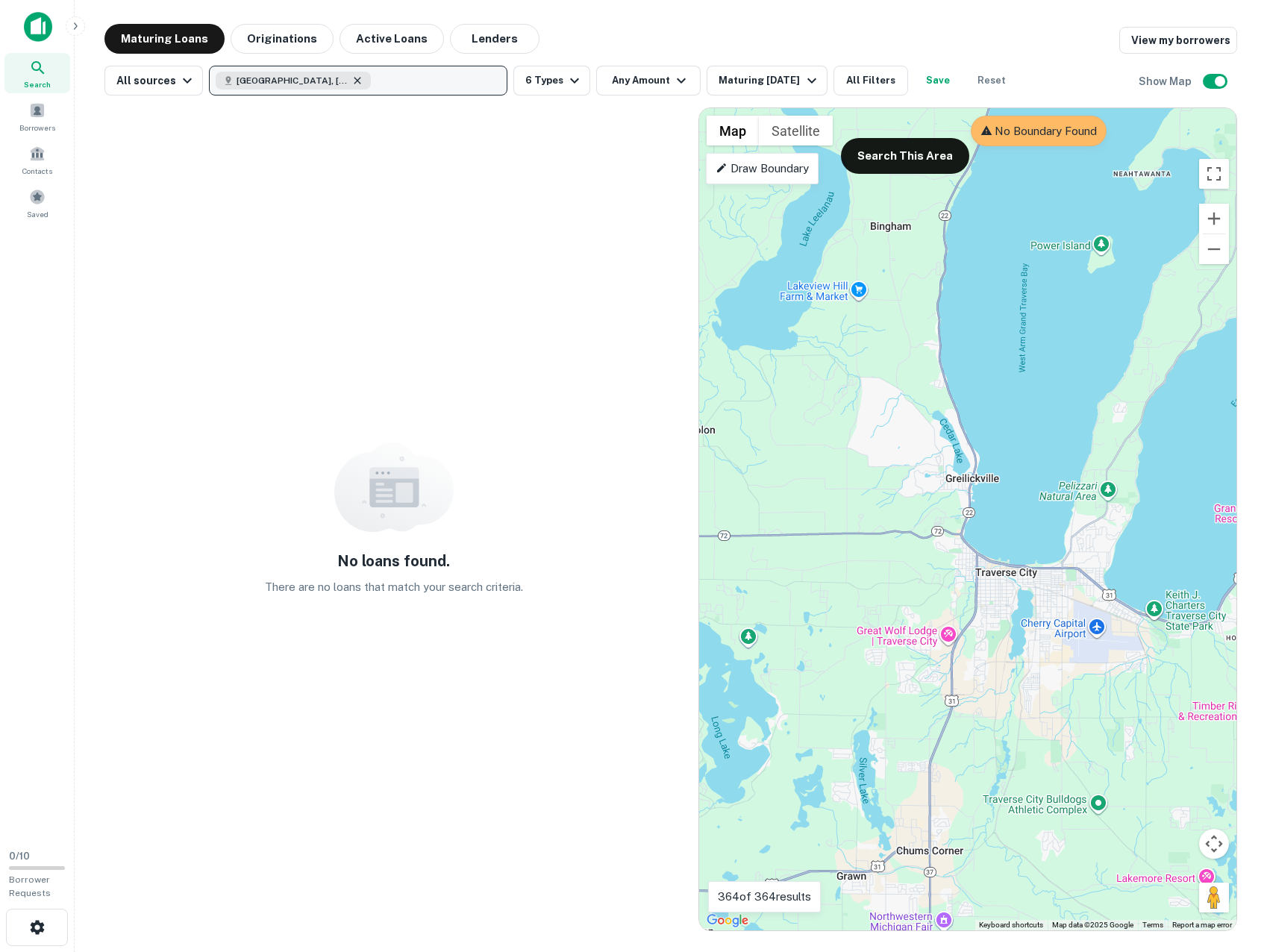
click at [351, 80] on icon "button" at bounding box center [357, 81] width 12 height 12
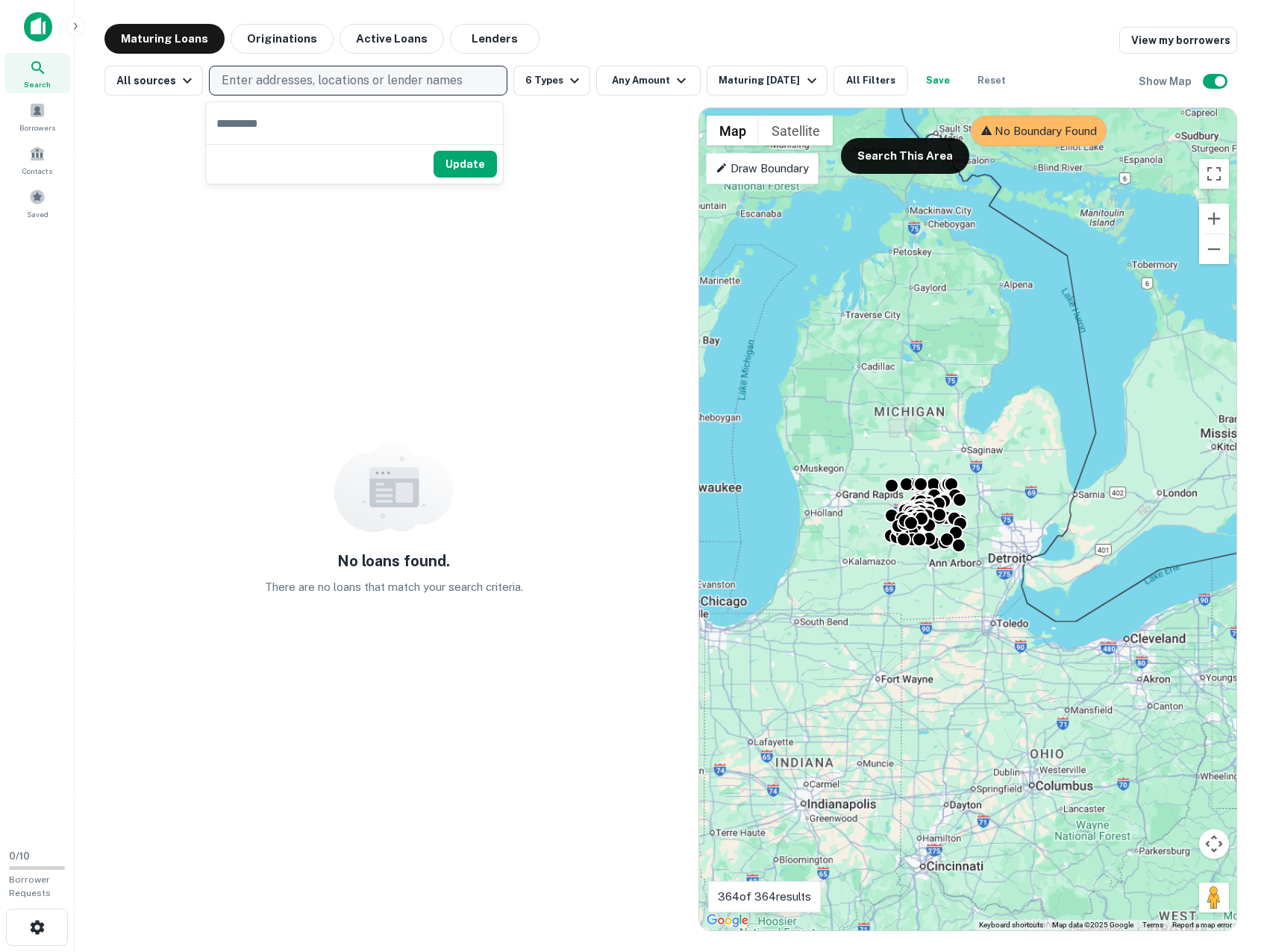
drag, startPoint x: 865, startPoint y: 620, endPoint x: 877, endPoint y: 389, distance: 231.3
click at [877, 389] on div "To activate drag with keyboard, press Alt + Enter. Once in keyboard drag state,…" at bounding box center [968, 519] width 538 height 823
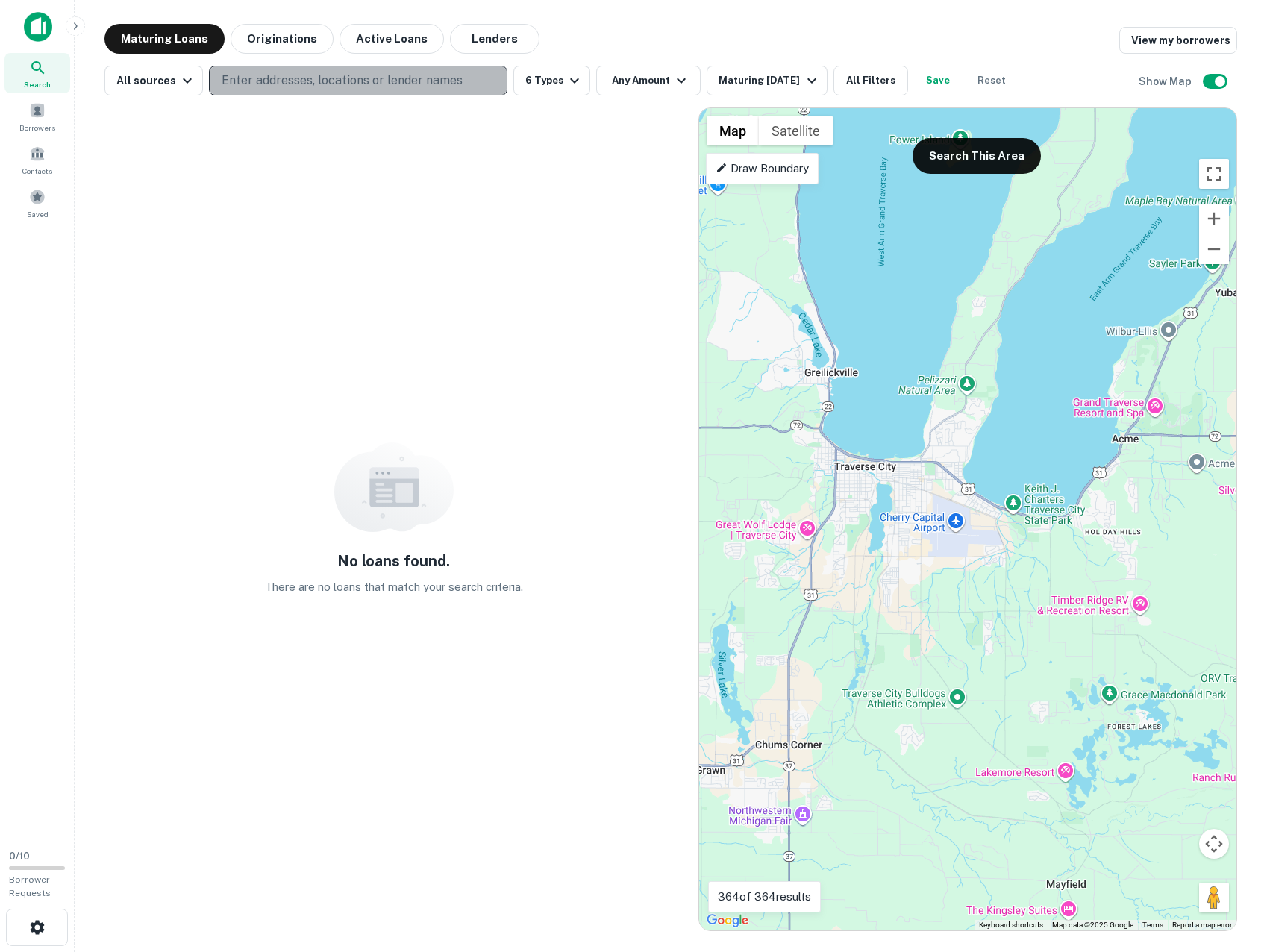
click at [403, 82] on p "Enter addresses, locations or lender names" at bounding box center [342, 80] width 241 height 18
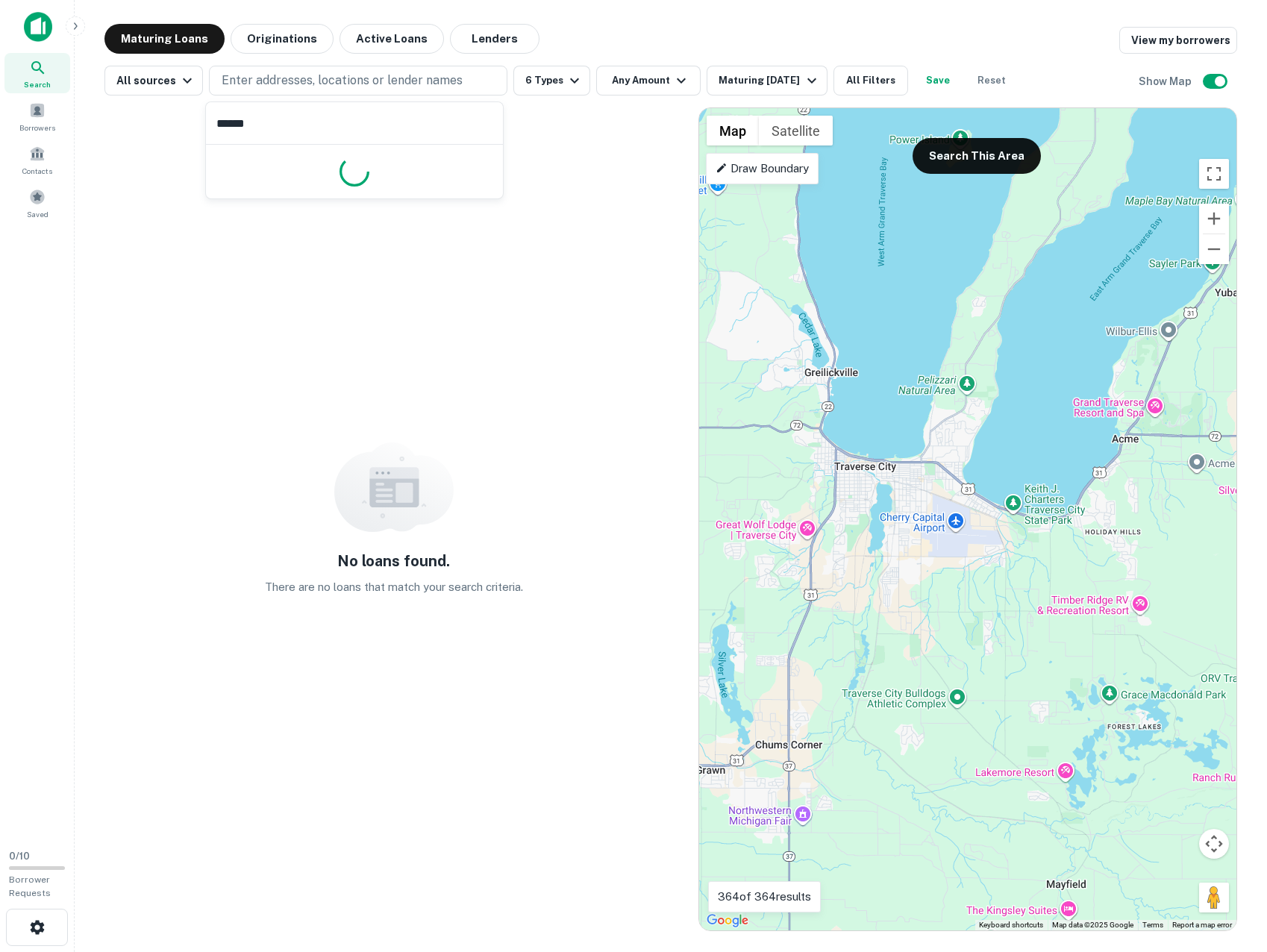
type input "*******"
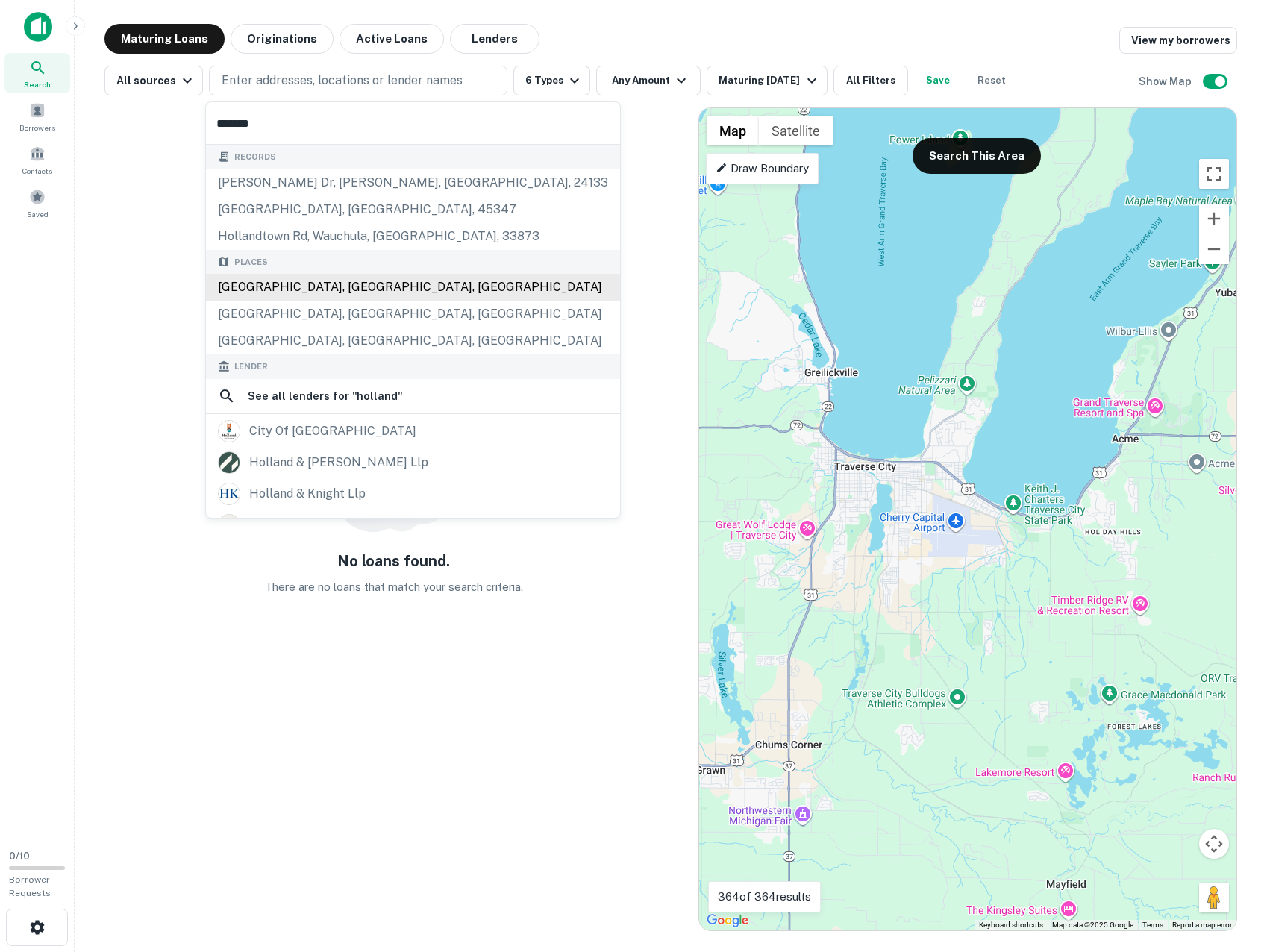
click at [326, 284] on div "[GEOGRAPHIC_DATA], [GEOGRAPHIC_DATA], [GEOGRAPHIC_DATA]" at bounding box center [413, 287] width 414 height 27
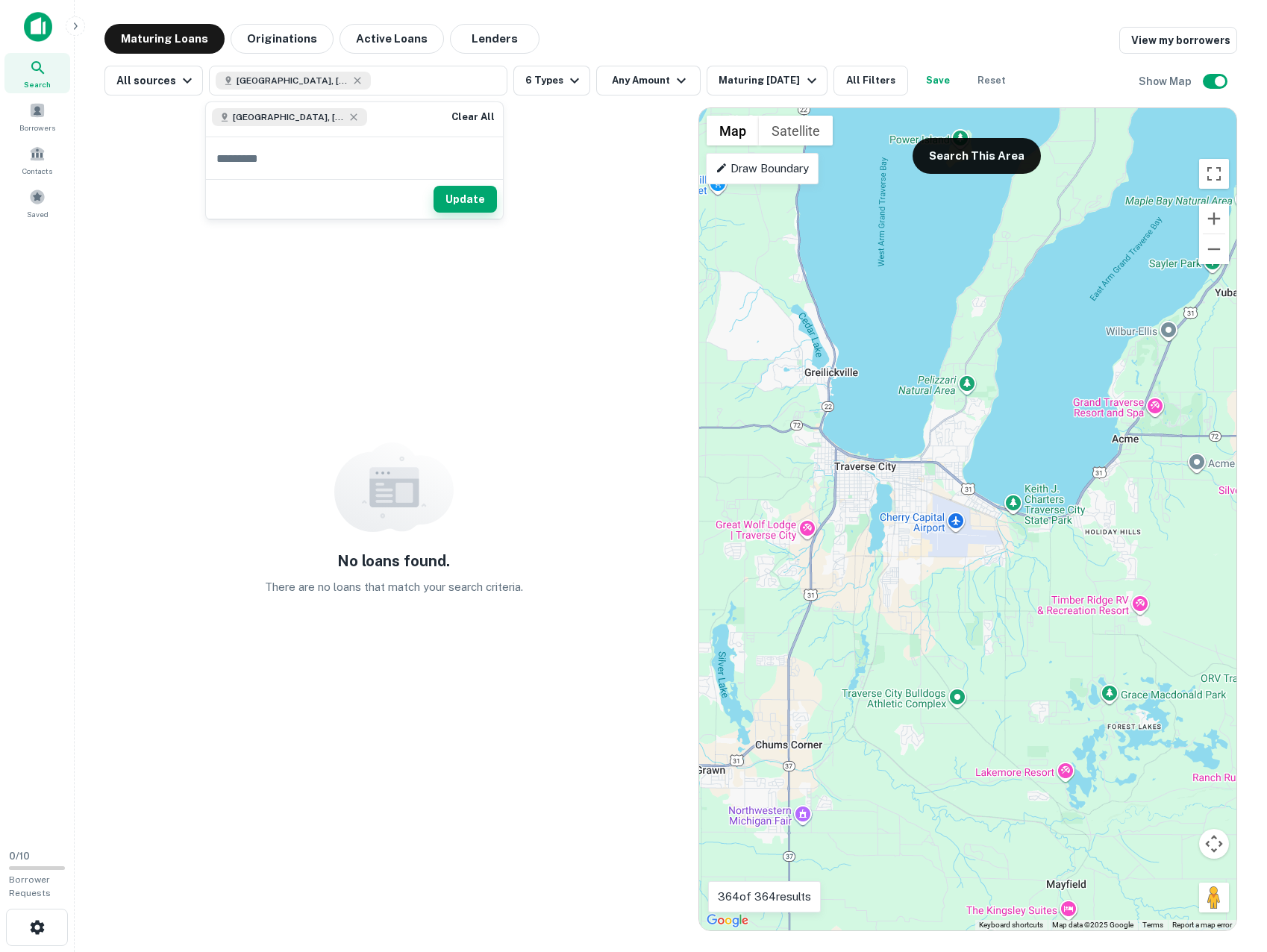
click at [477, 197] on button "Update" at bounding box center [465, 199] width 64 height 27
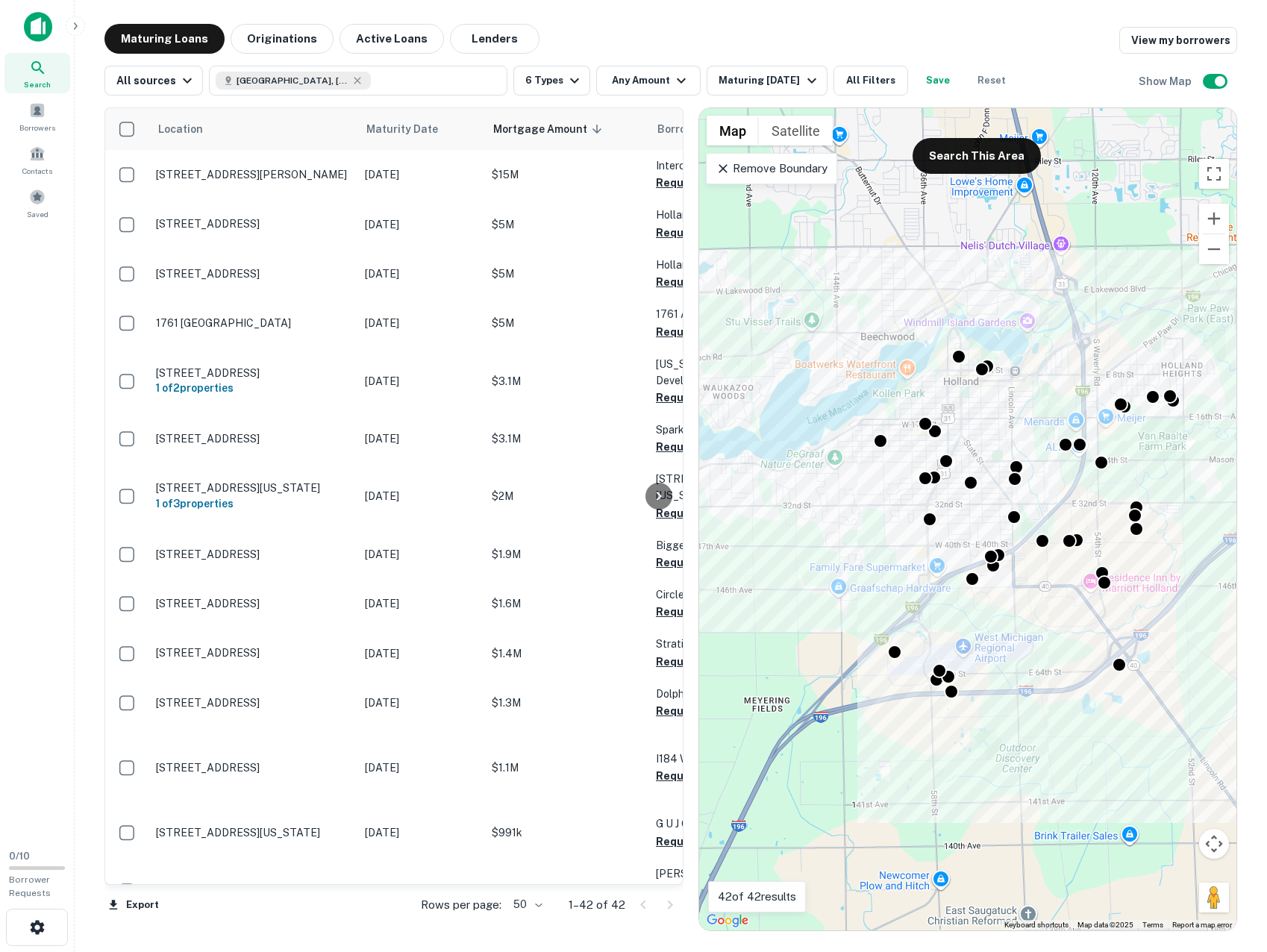
click at [728, 168] on icon at bounding box center [723, 169] width 15 height 15
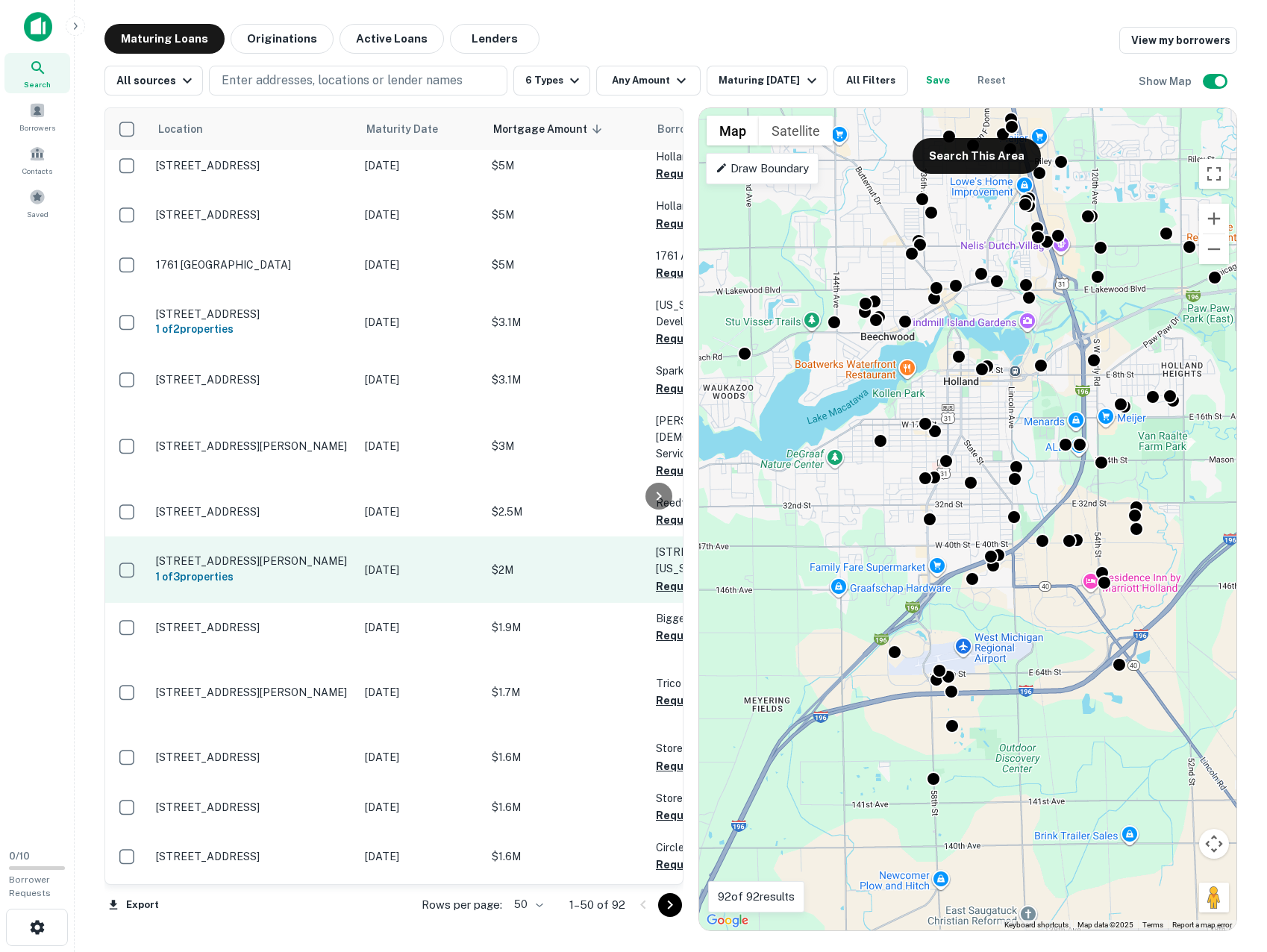
scroll to position [150, 0]
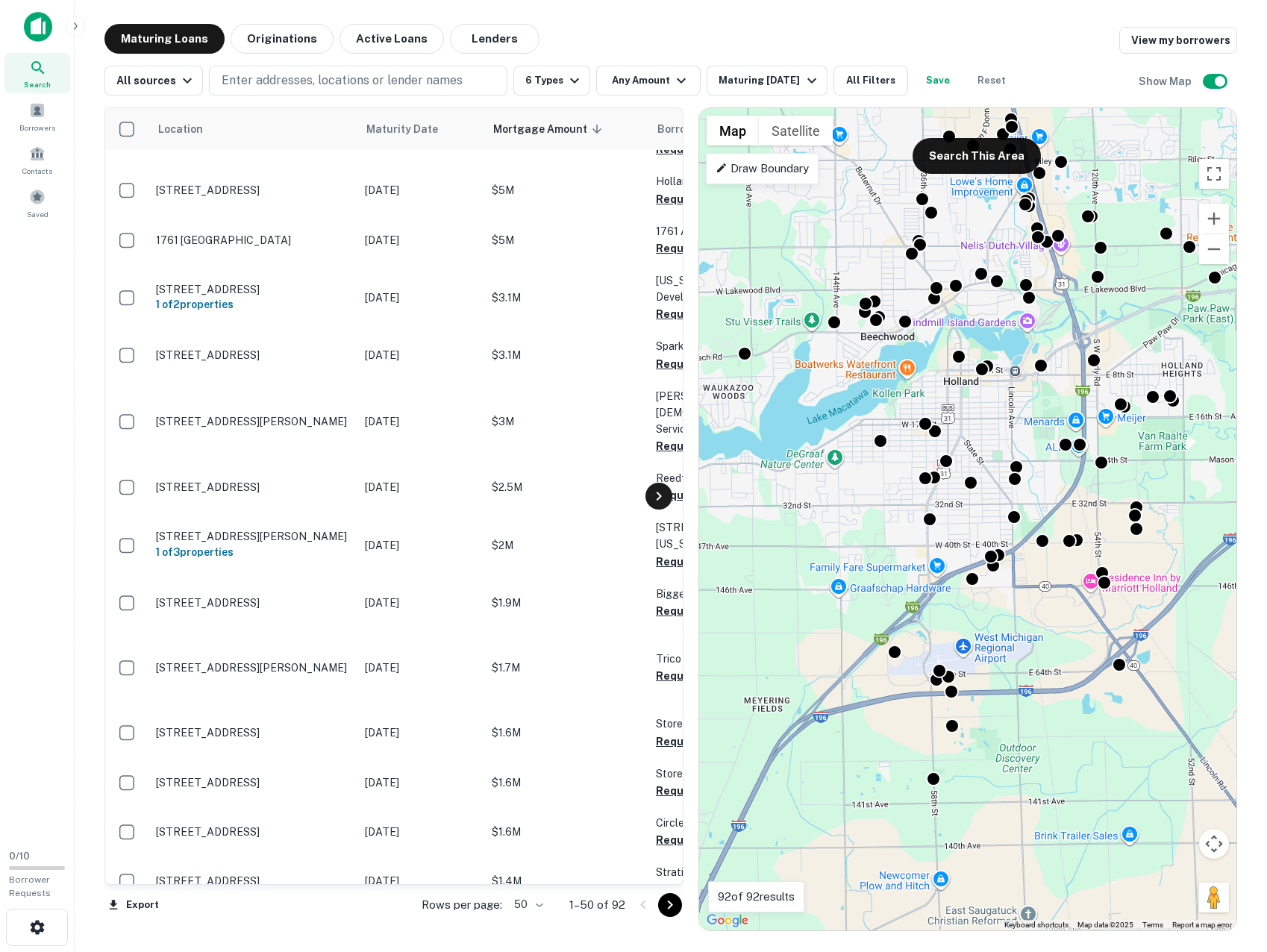
click at [666, 494] on icon at bounding box center [659, 496] width 18 height 18
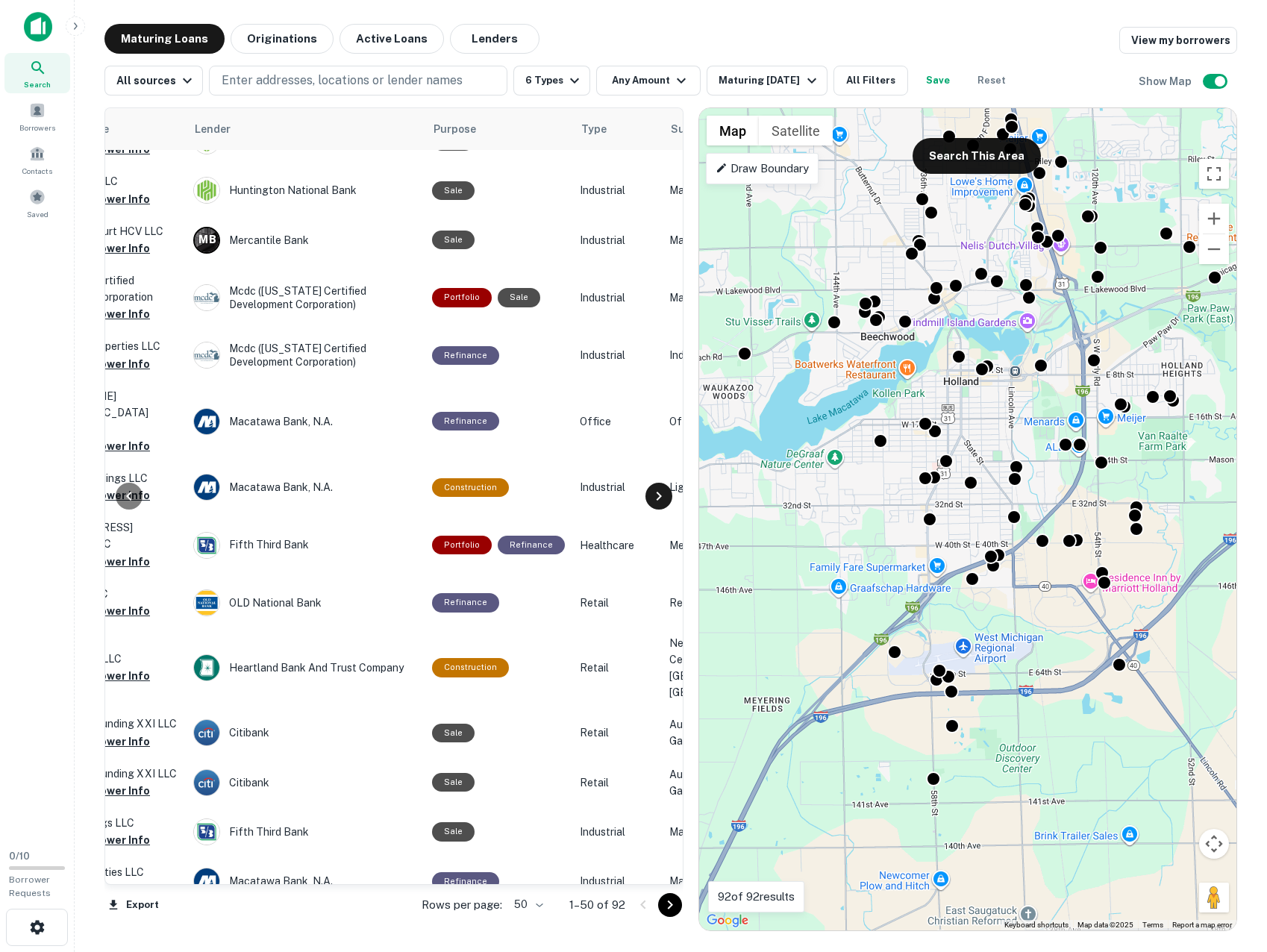
click at [663, 496] on icon at bounding box center [659, 496] width 18 height 18
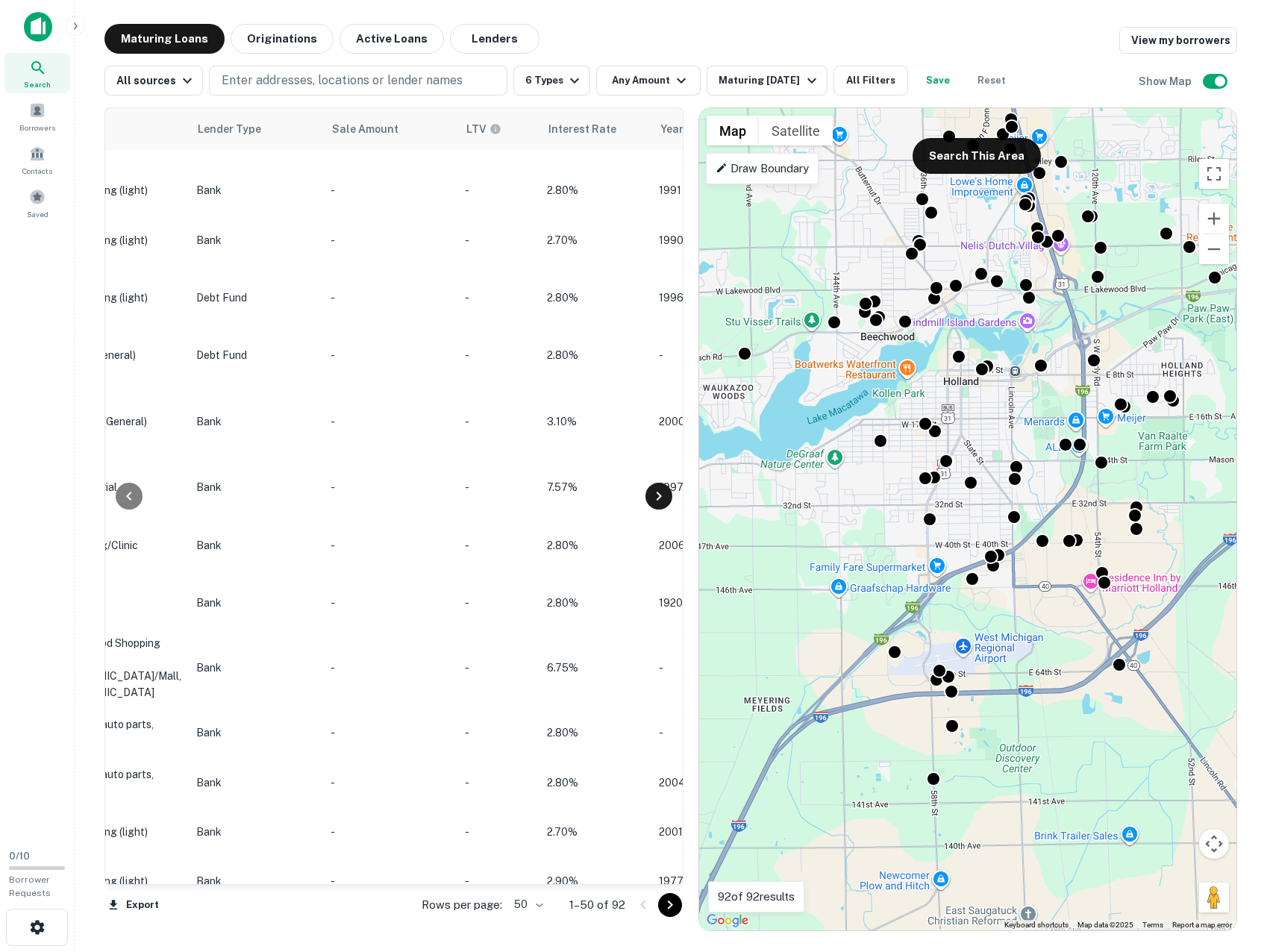
scroll to position [150, 1254]
click at [659, 499] on icon at bounding box center [659, 496] width 18 height 18
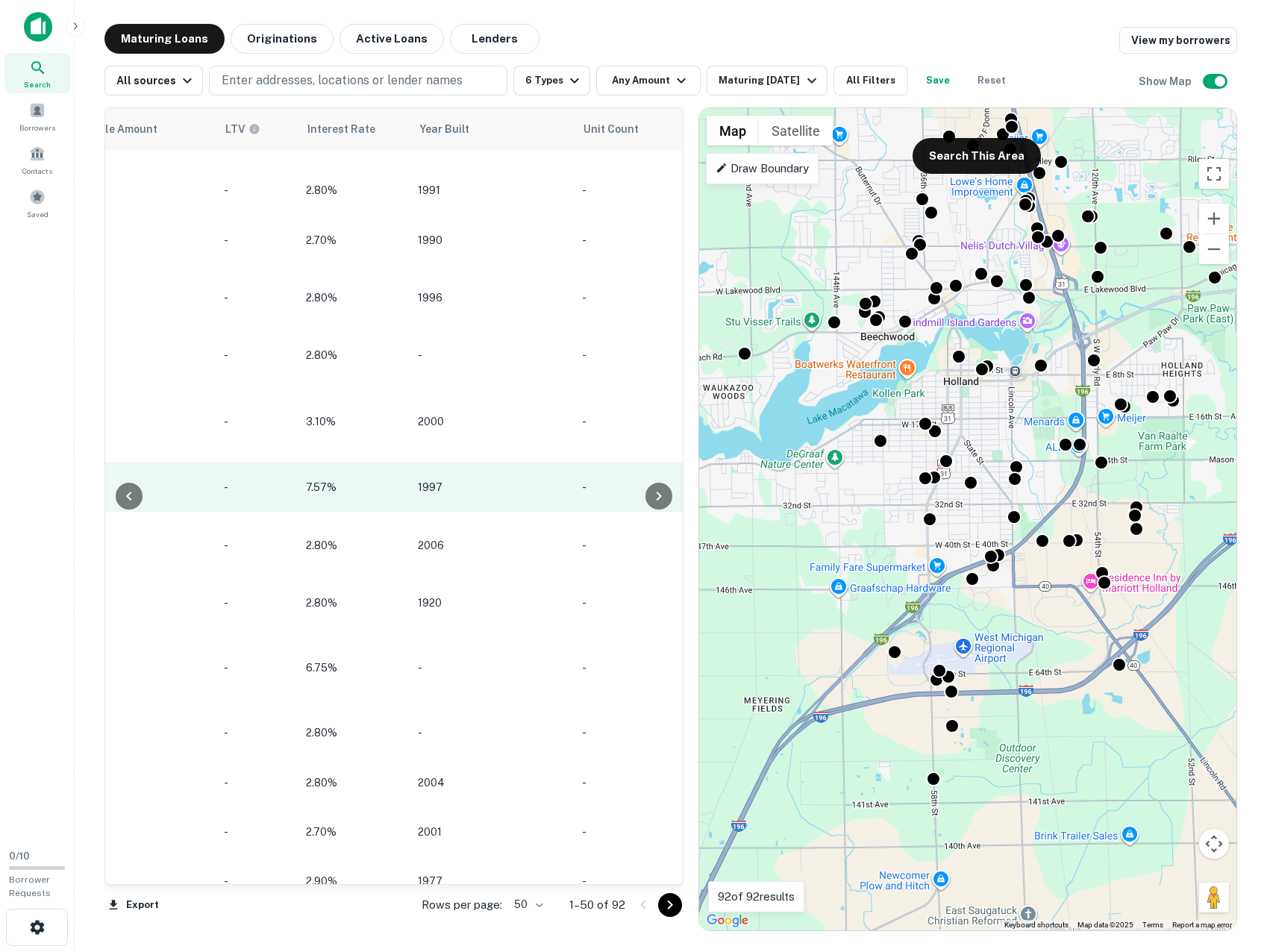
scroll to position [150, 1547]
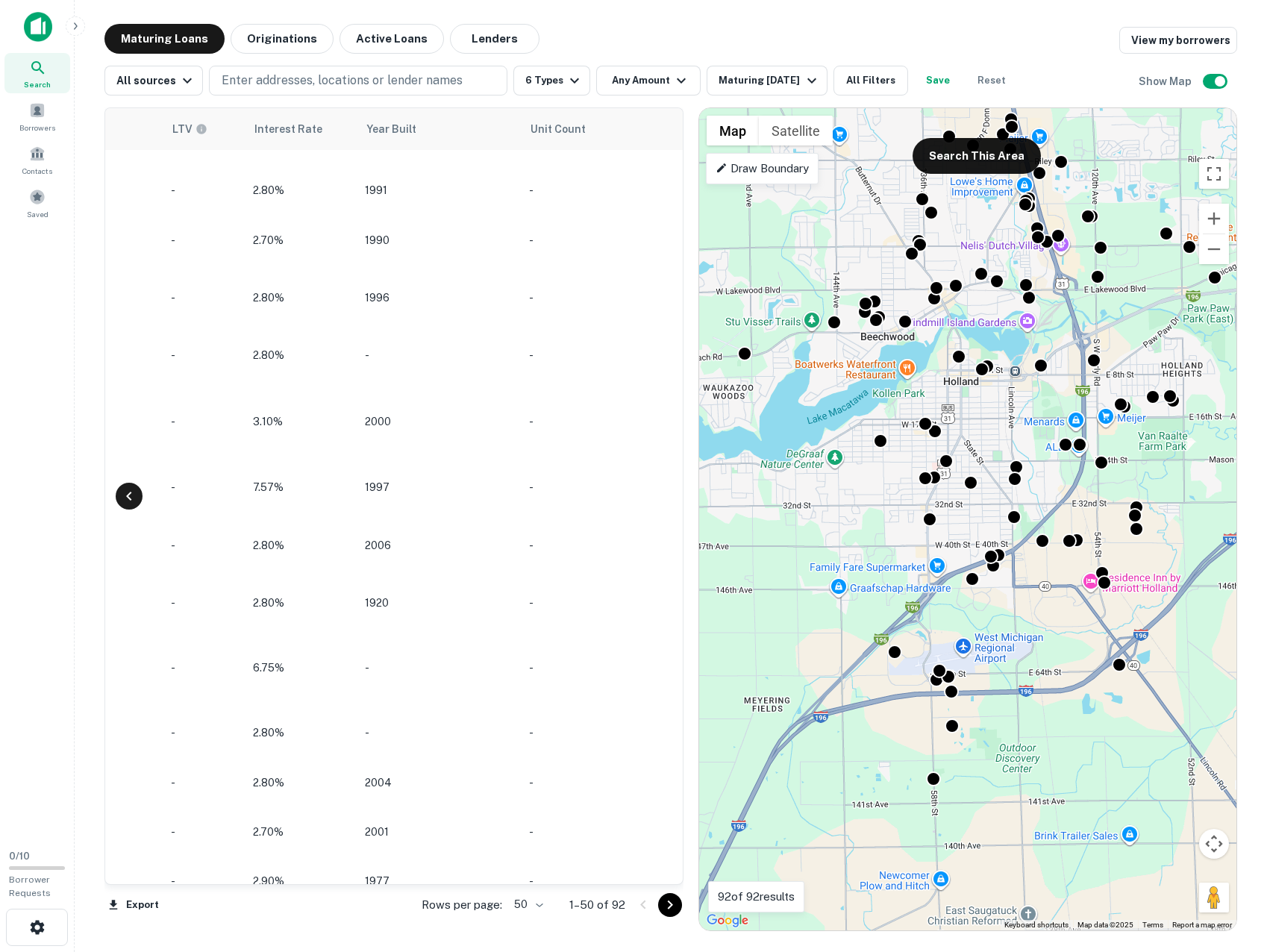
click at [137, 494] on icon at bounding box center [129, 496] width 18 height 18
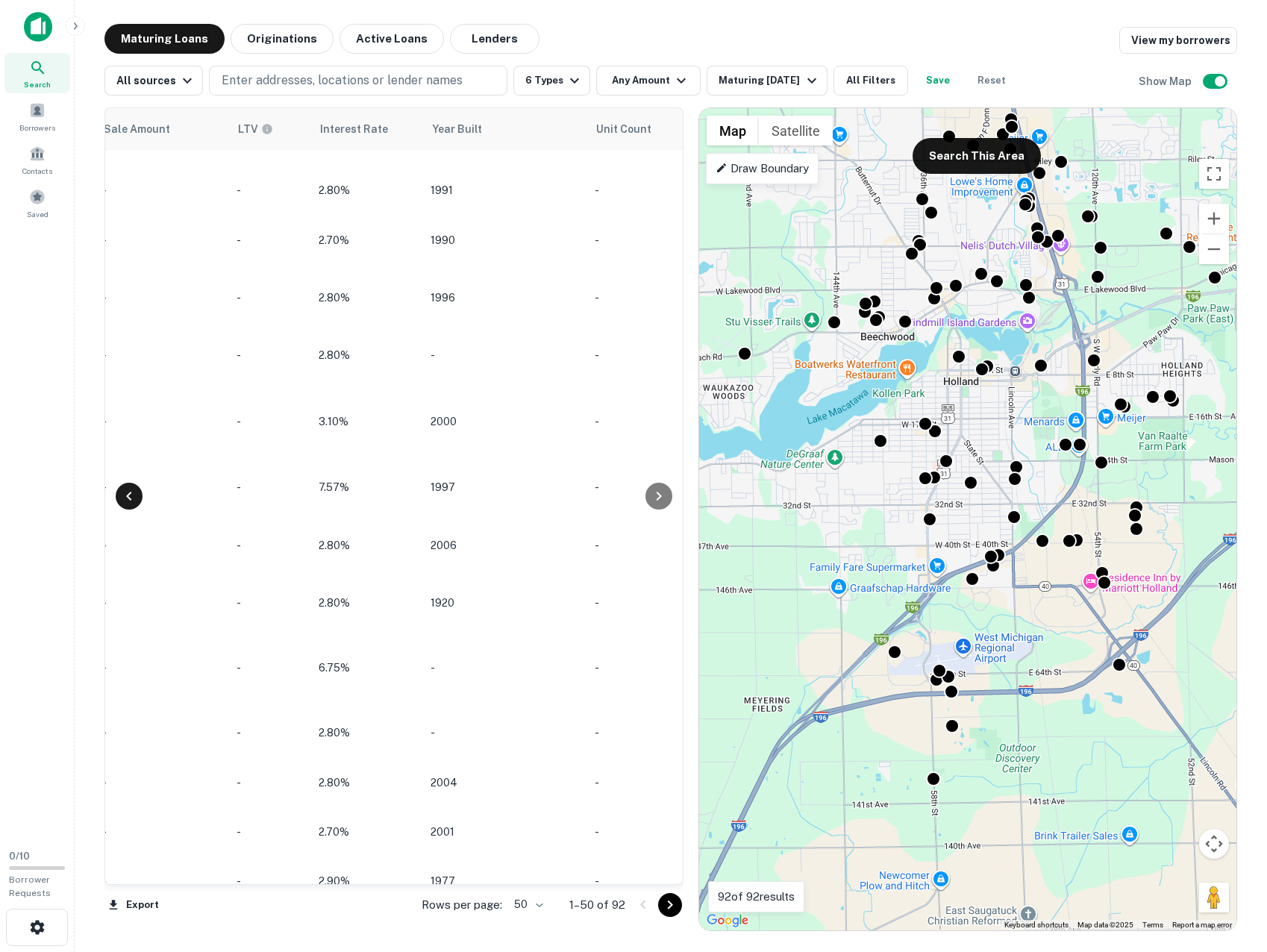
click at [137, 494] on icon at bounding box center [129, 496] width 18 height 18
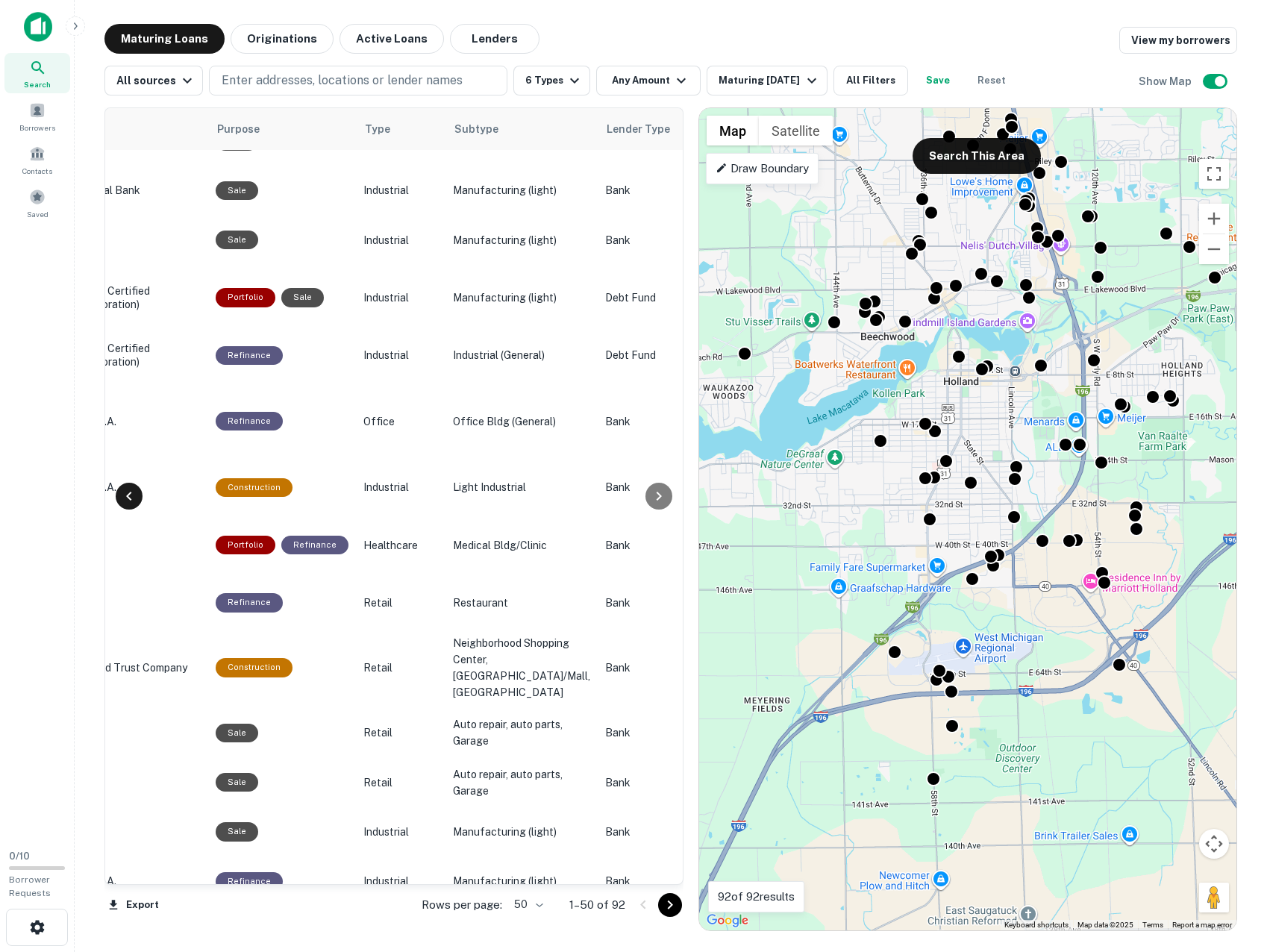
click at [137, 494] on icon at bounding box center [129, 496] width 18 height 18
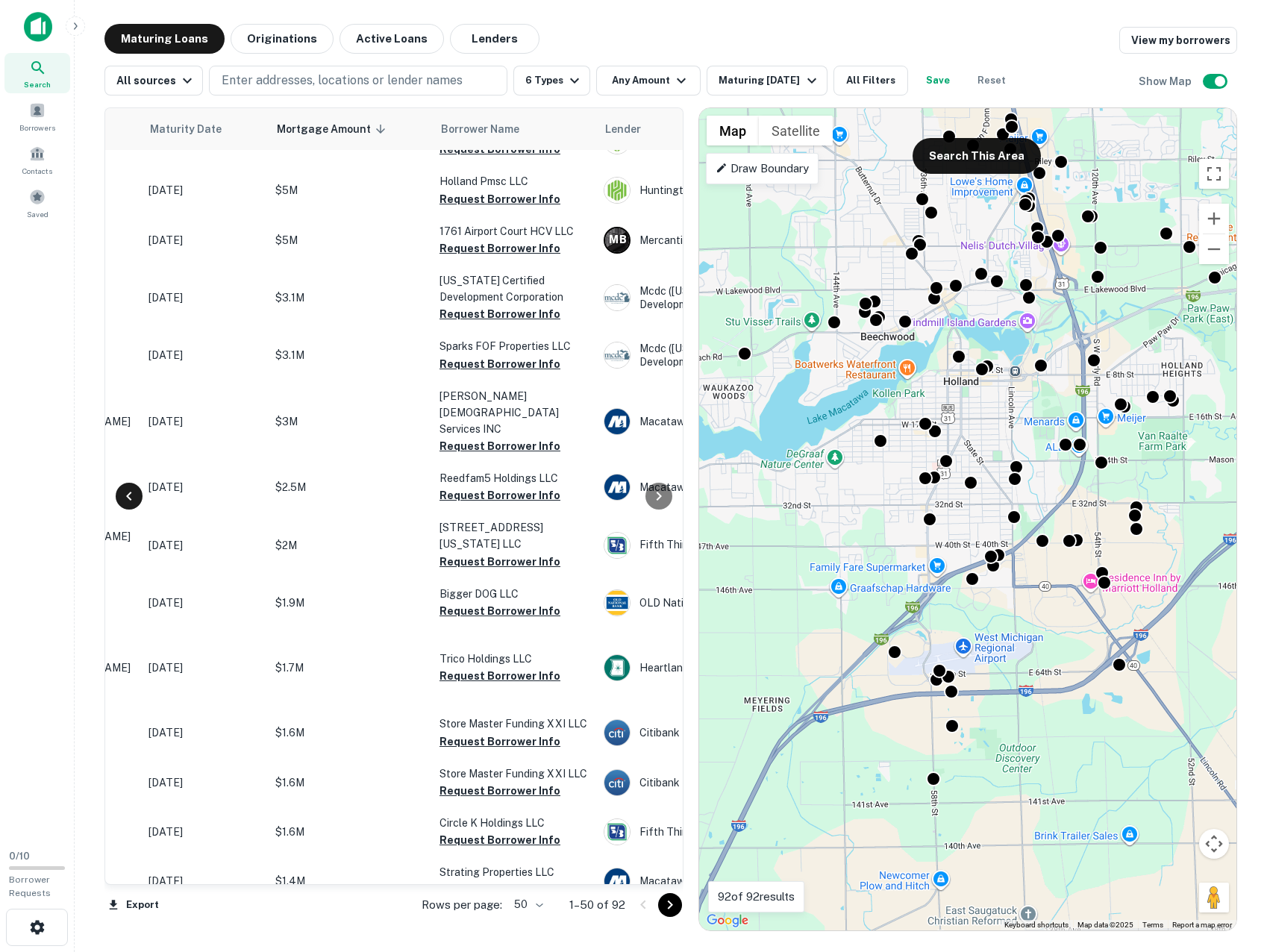
click at [137, 494] on icon at bounding box center [129, 496] width 18 height 18
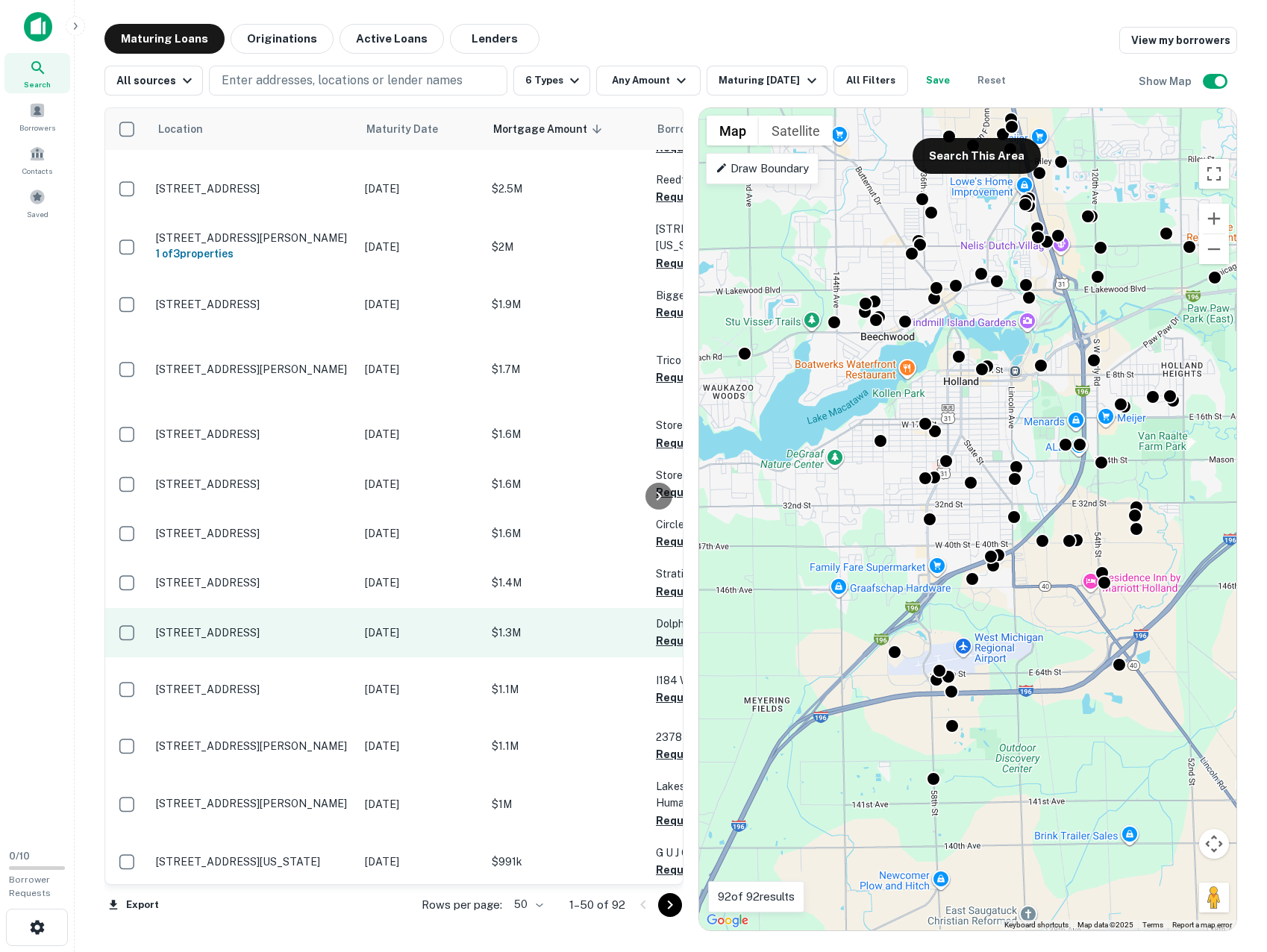
scroll to position [0, 0]
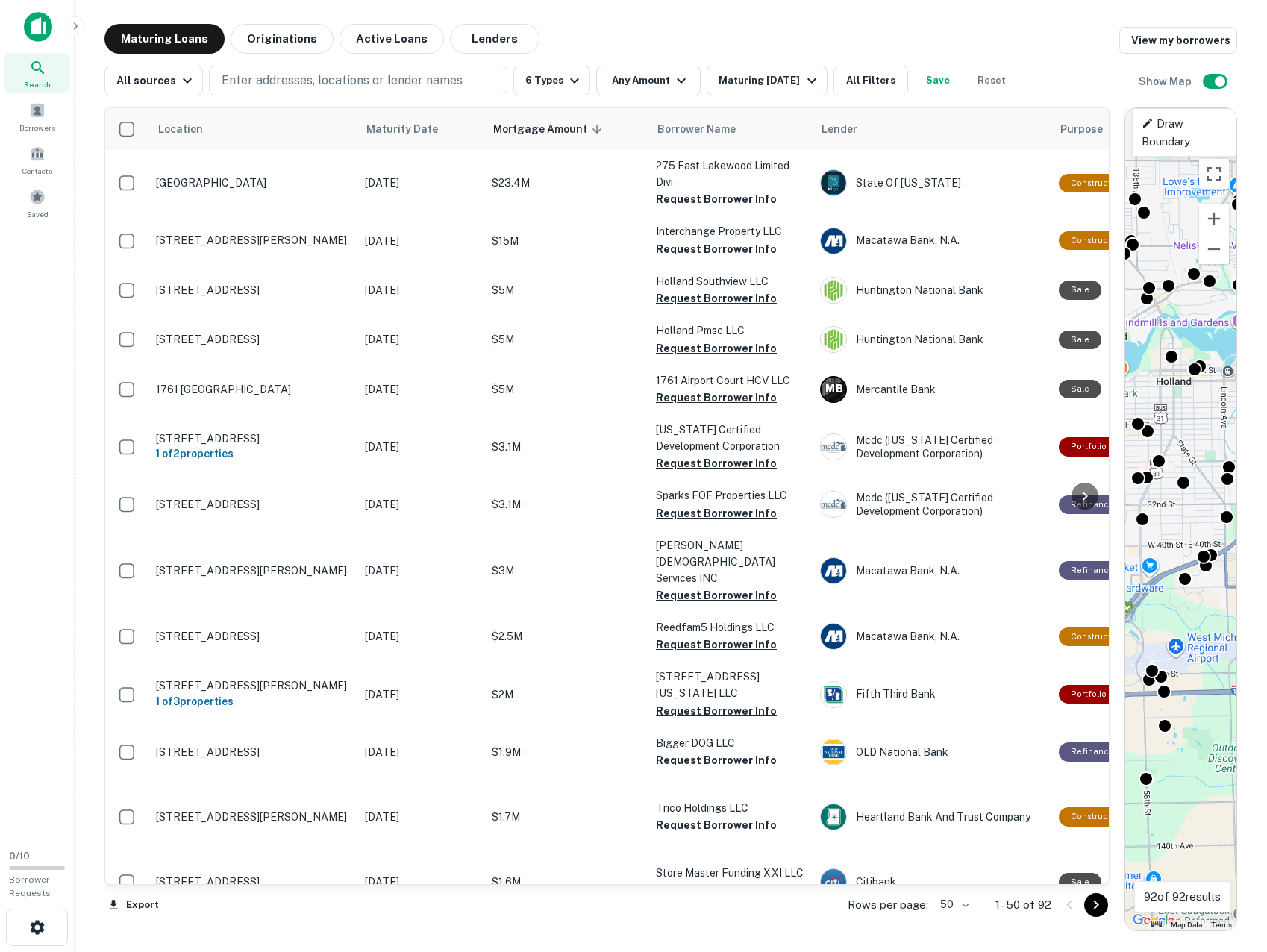
drag, startPoint x: 690, startPoint y: 377, endPoint x: 1302, endPoint y: 389, distance: 612.1
click at [1264, 389] on html "Search Borrowers Contacts Saved 0 / 10 Borrower Requests Maturing Loans Origina…" at bounding box center [634, 476] width 1267 height 952
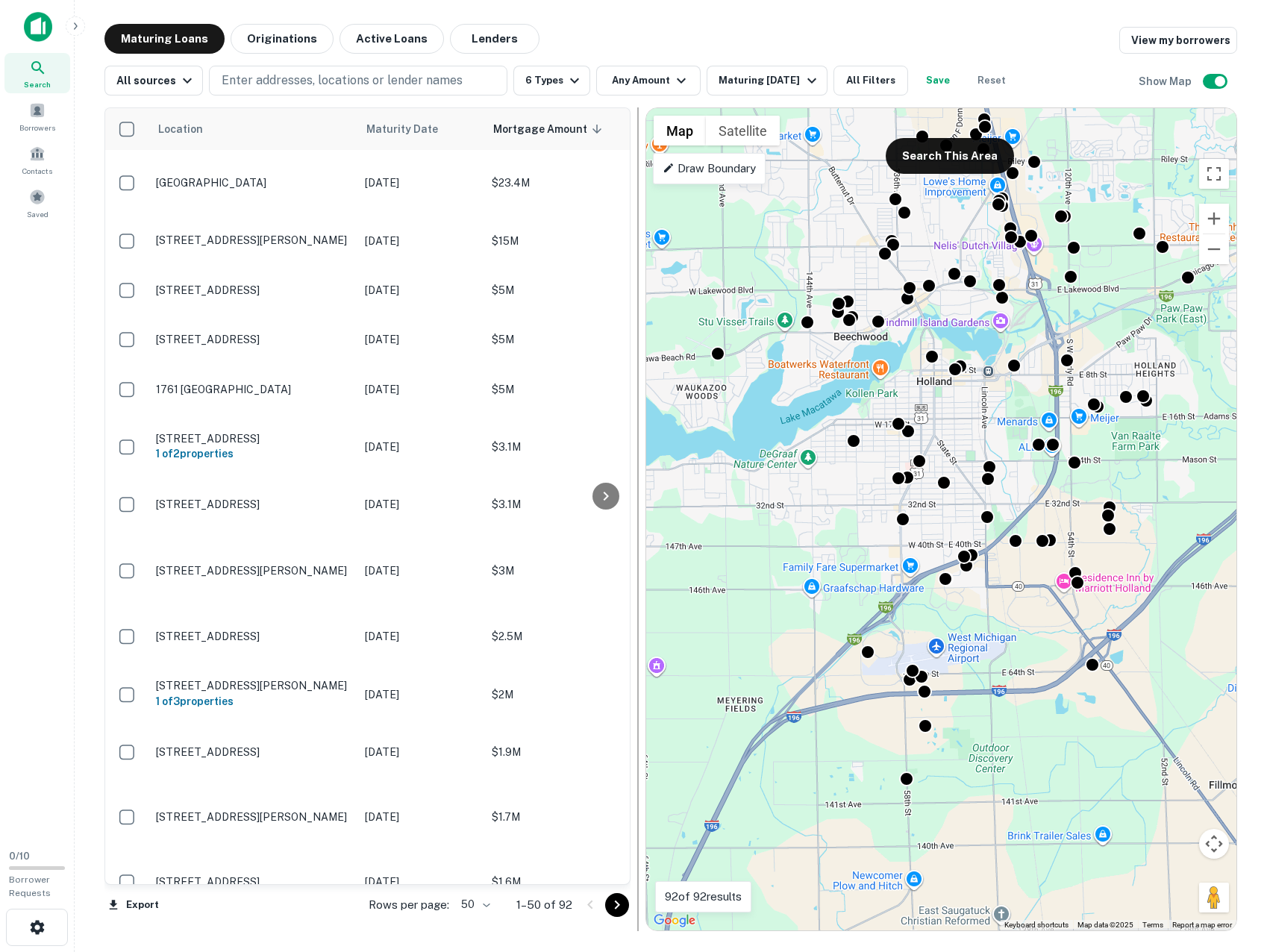
drag, startPoint x: 1116, startPoint y: 312, endPoint x: 635, endPoint y: 309, distance: 481.0
click at [635, 309] on div at bounding box center [639, 519] width 15 height 824
click at [435, 74] on p "Enter addresses, locations or lender names" at bounding box center [342, 80] width 241 height 18
type input "**********"
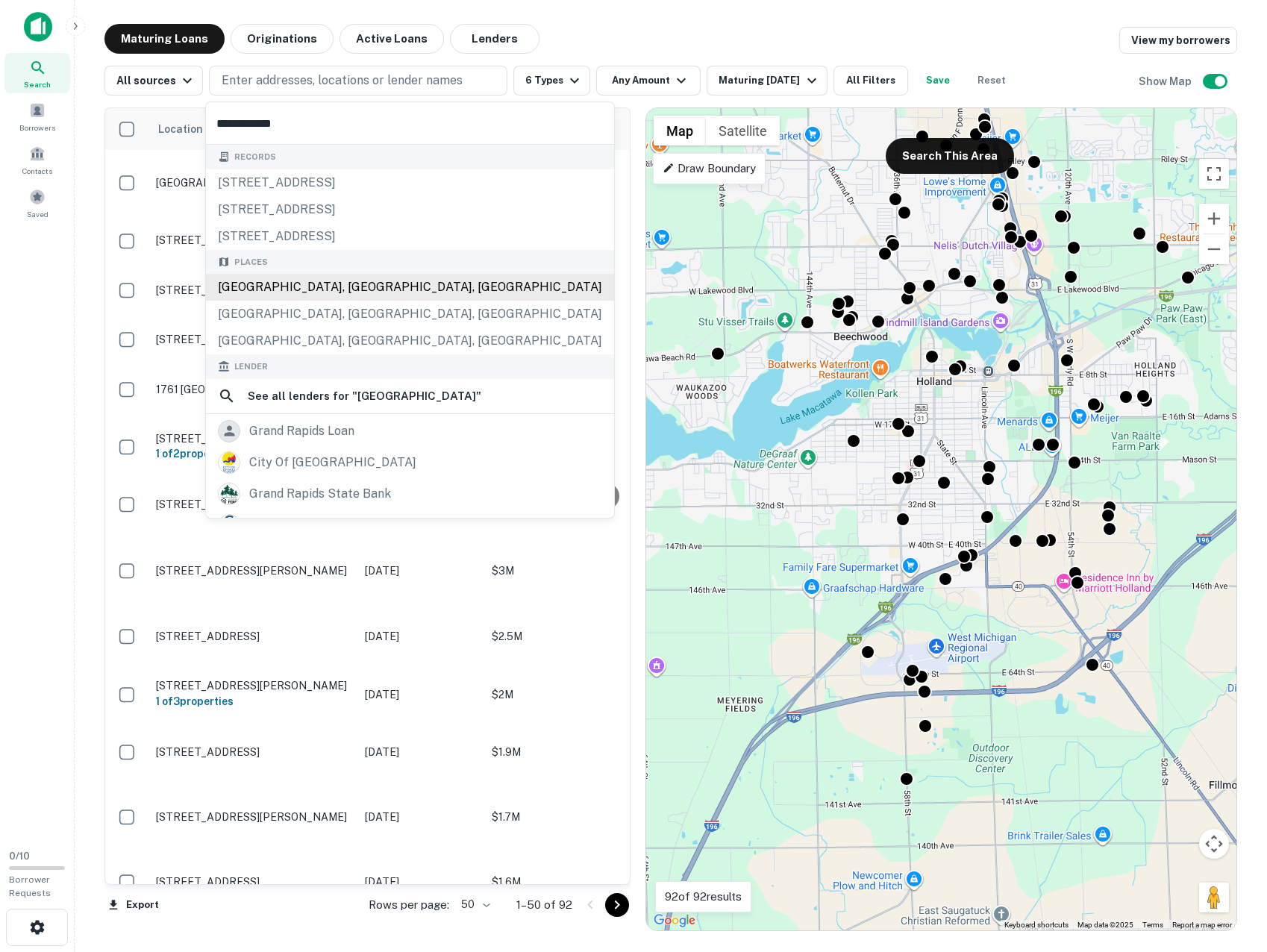
click at [291, 276] on div "[GEOGRAPHIC_DATA], [GEOGRAPHIC_DATA], [GEOGRAPHIC_DATA]" at bounding box center [410, 287] width 408 height 27
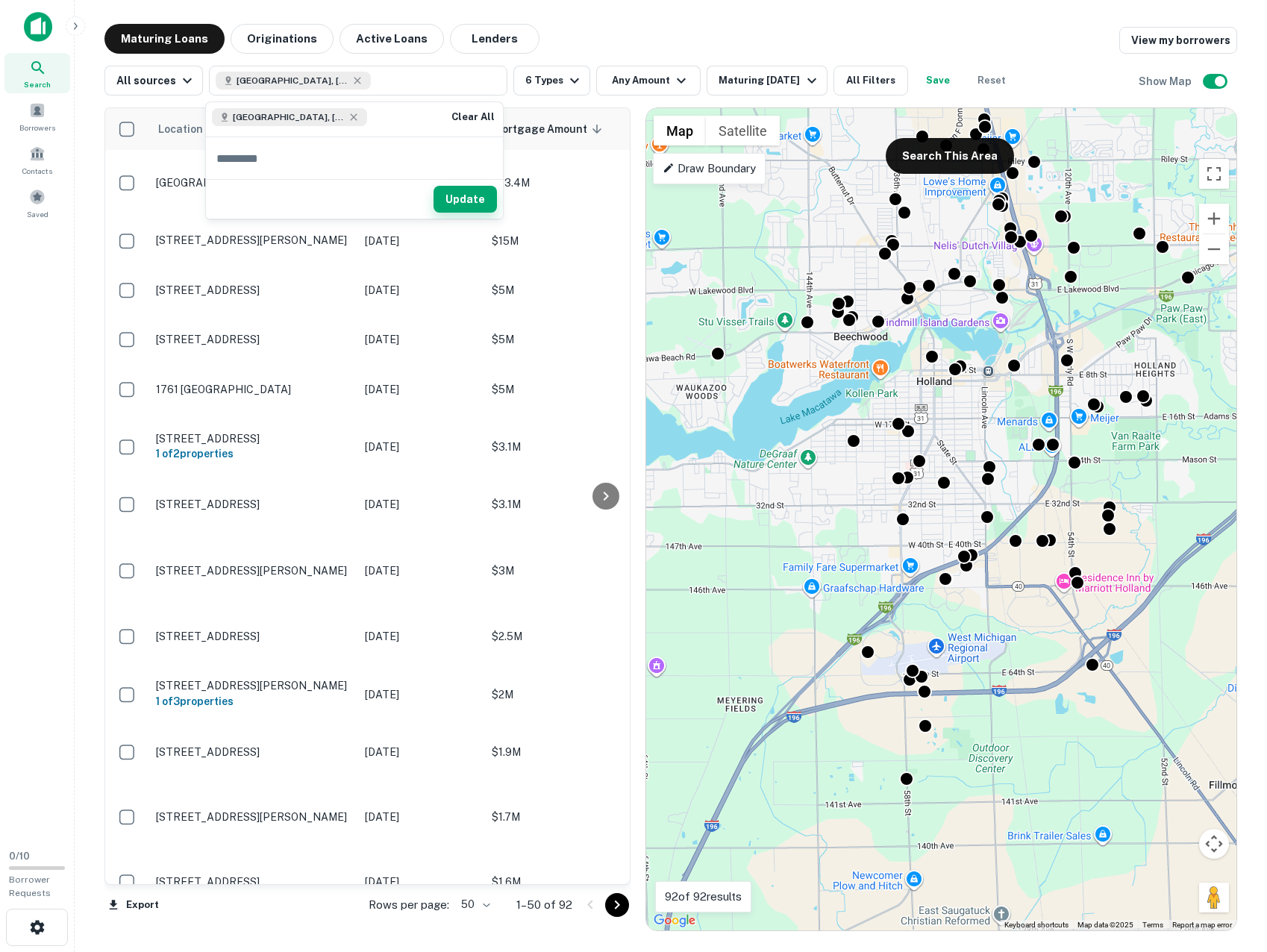
click at [455, 199] on button "Update" at bounding box center [465, 199] width 64 height 27
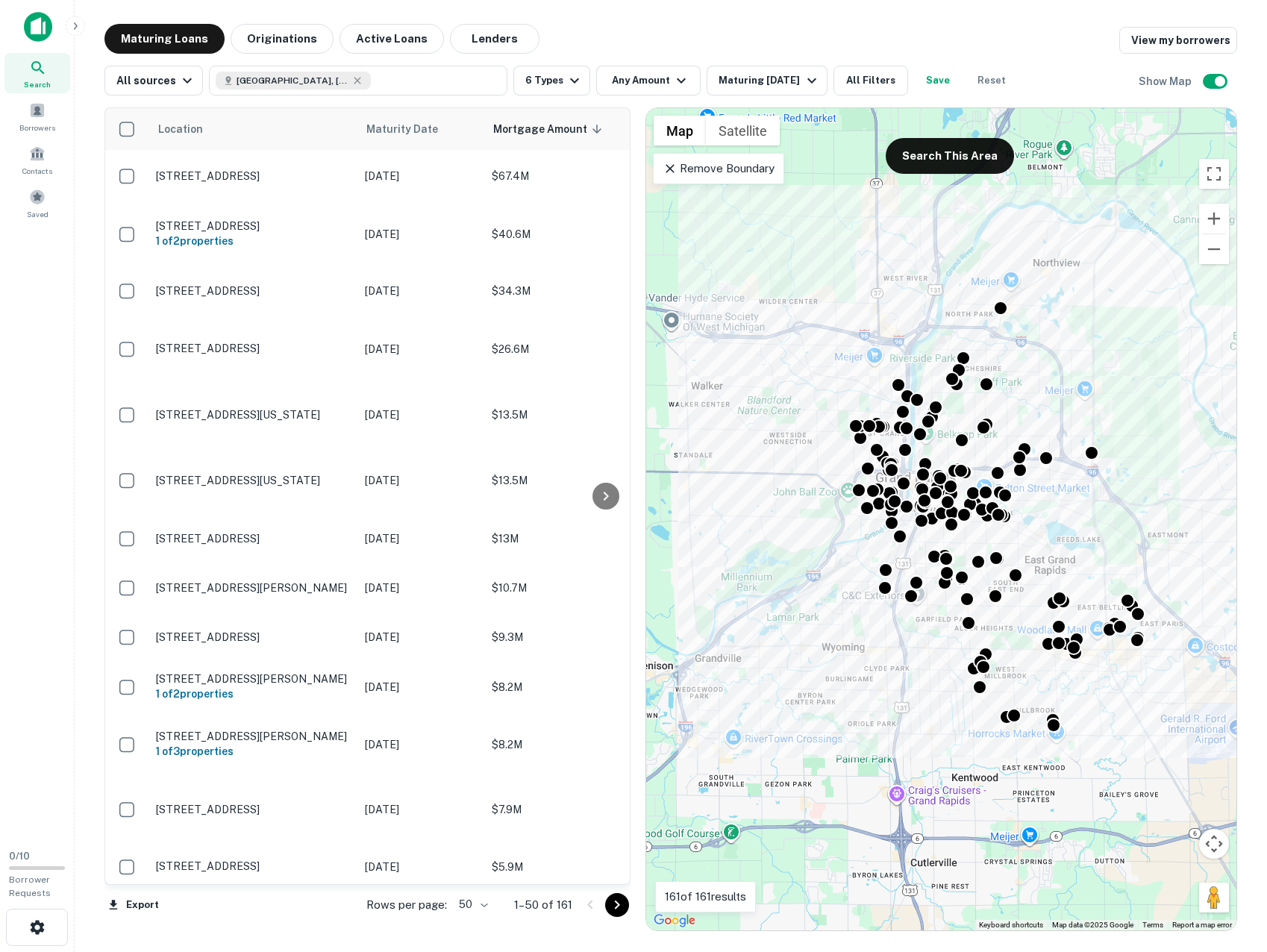
click at [670, 166] on icon at bounding box center [670, 169] width 15 height 15
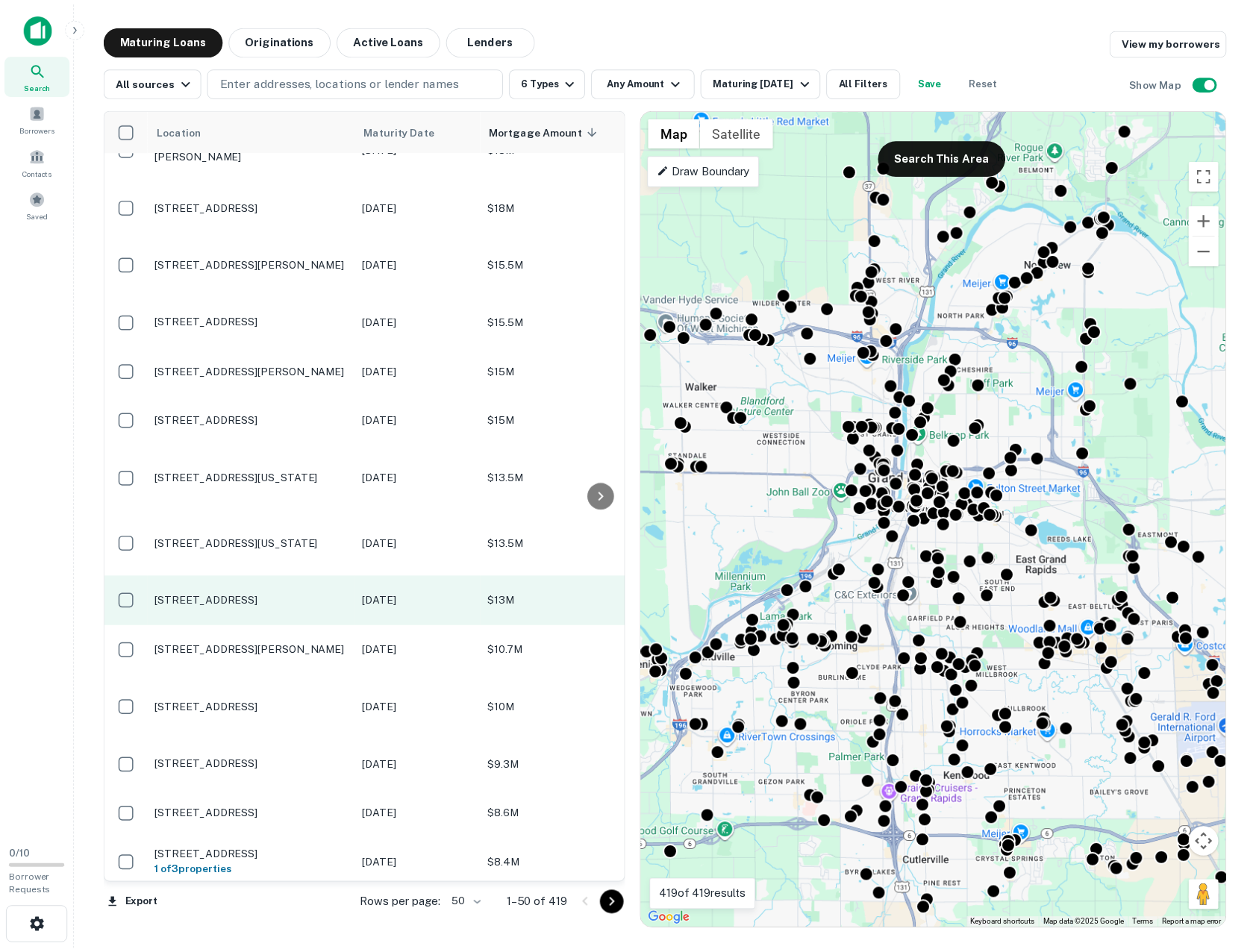
scroll to position [896, 0]
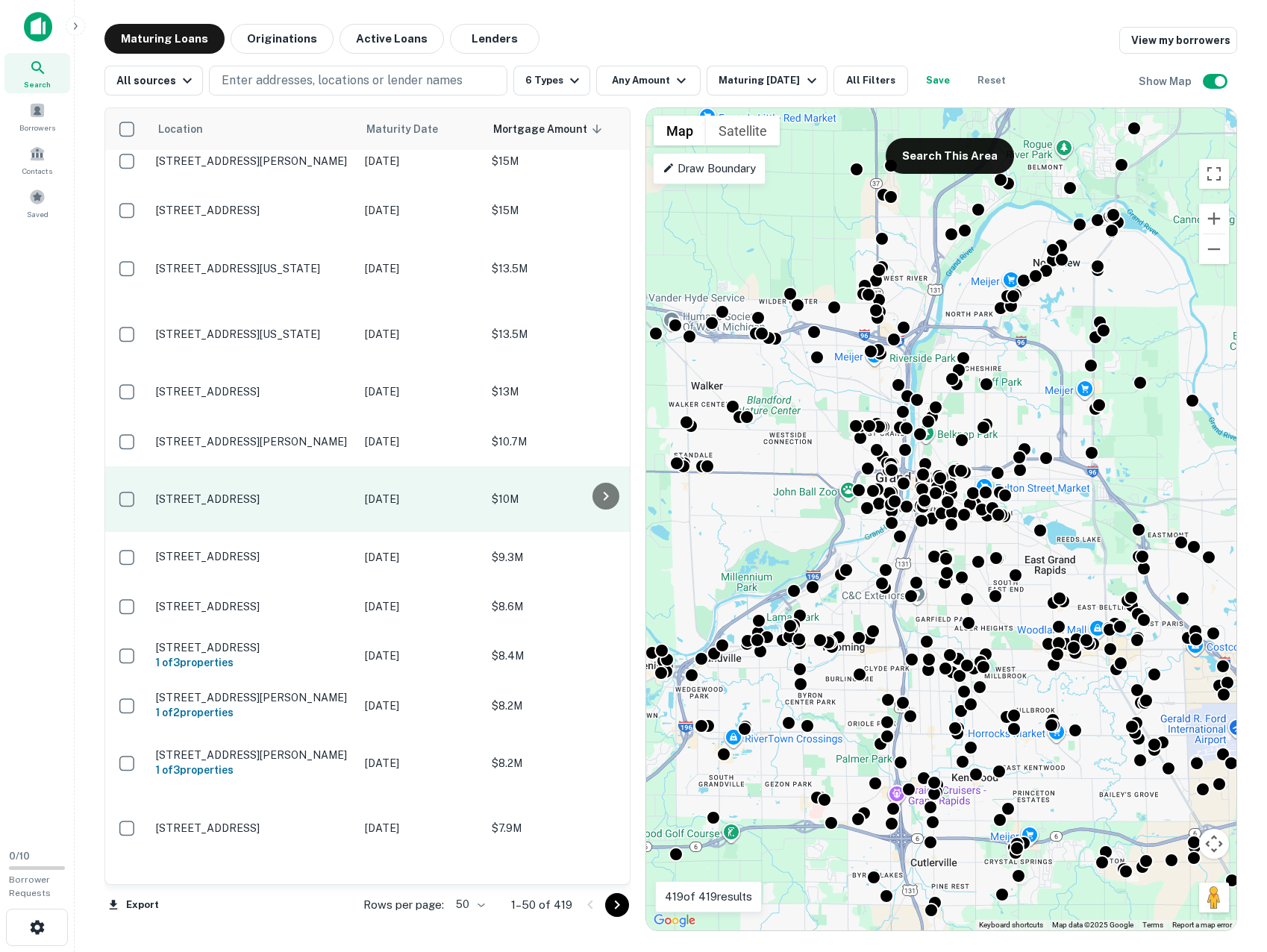
click at [267, 506] on p "[STREET_ADDRESS]" at bounding box center [253, 499] width 194 height 13
